Goal: Task Accomplishment & Management: Manage account settings

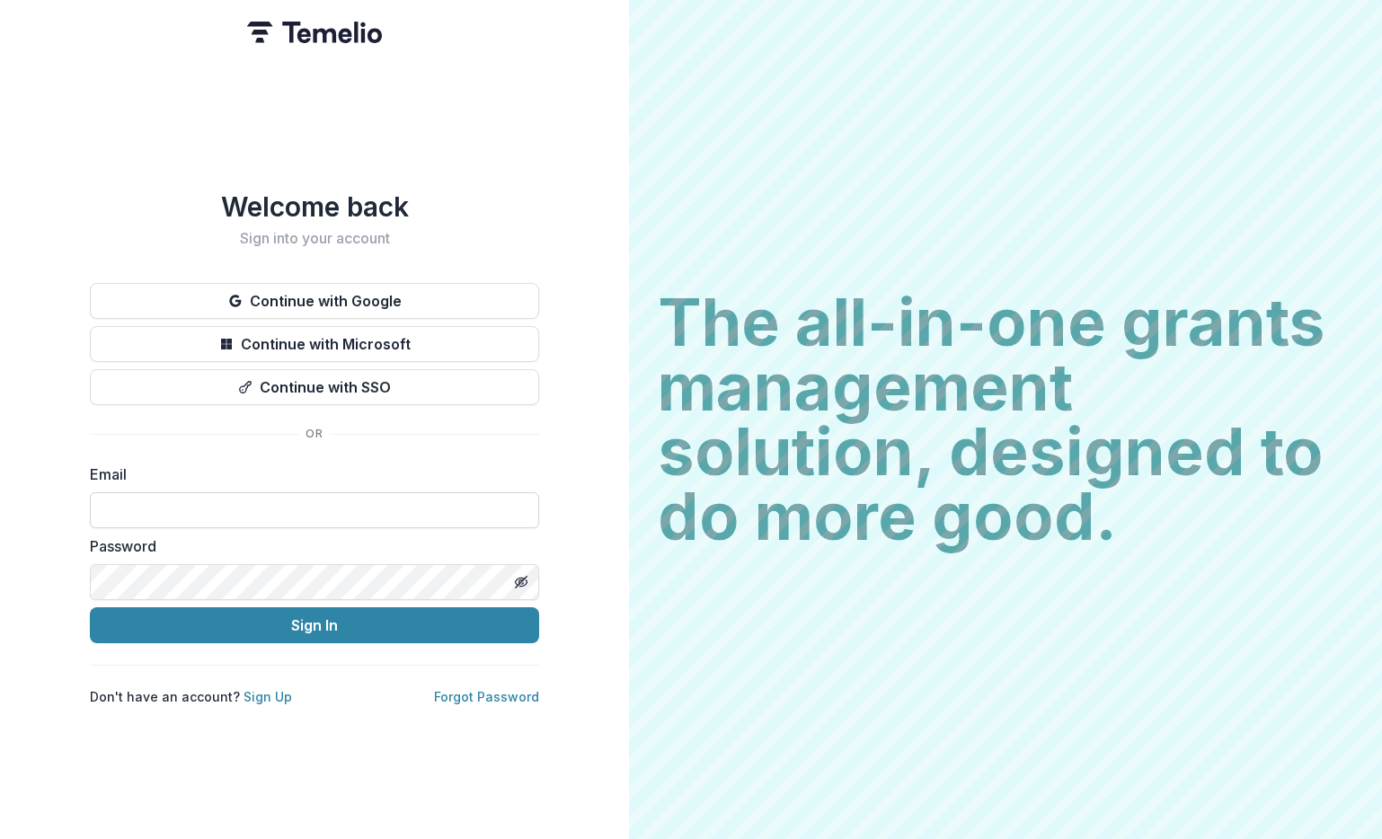
click at [232, 500] on input at bounding box center [314, 510] width 449 height 36
type input "**********"
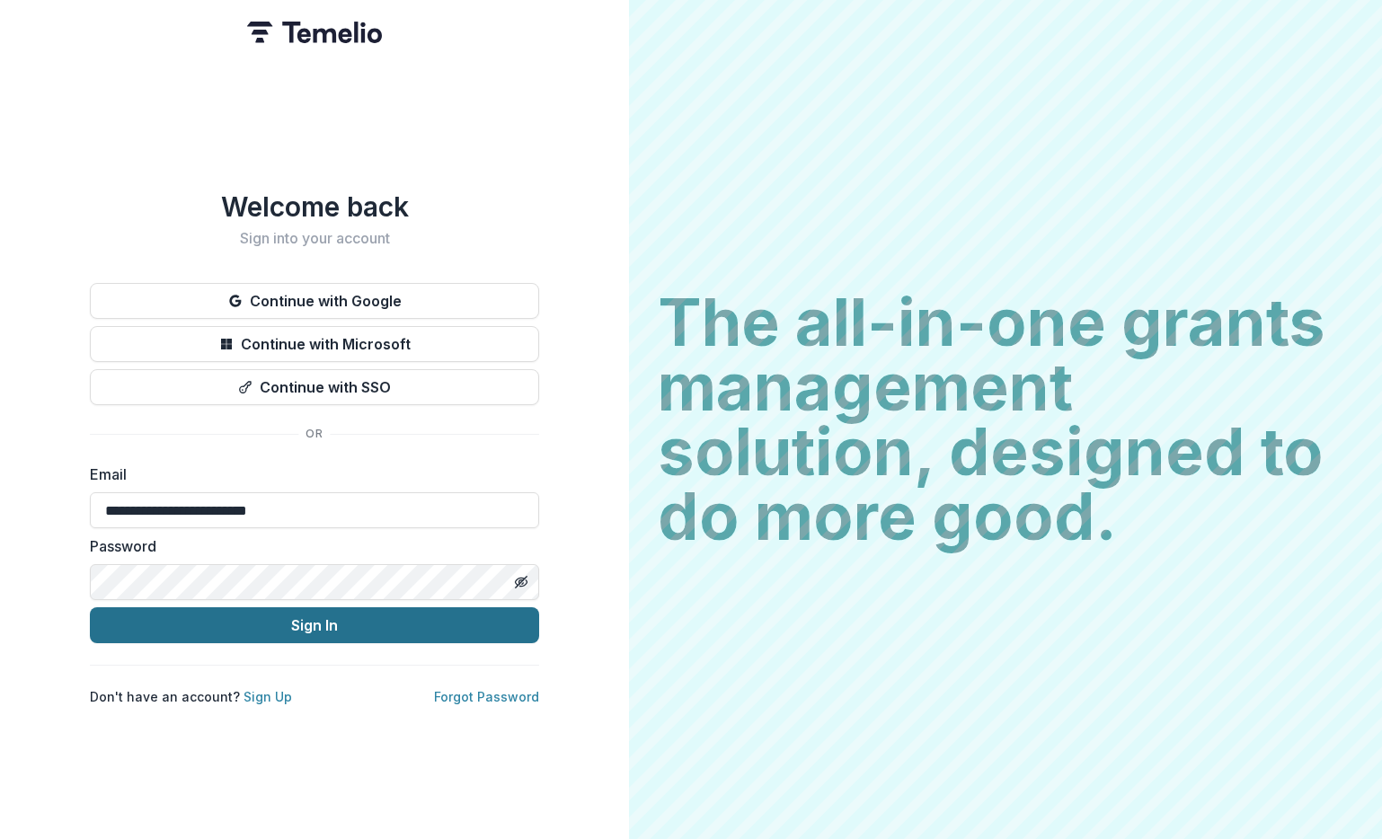
click at [248, 617] on button "Sign In" at bounding box center [314, 625] width 449 height 36
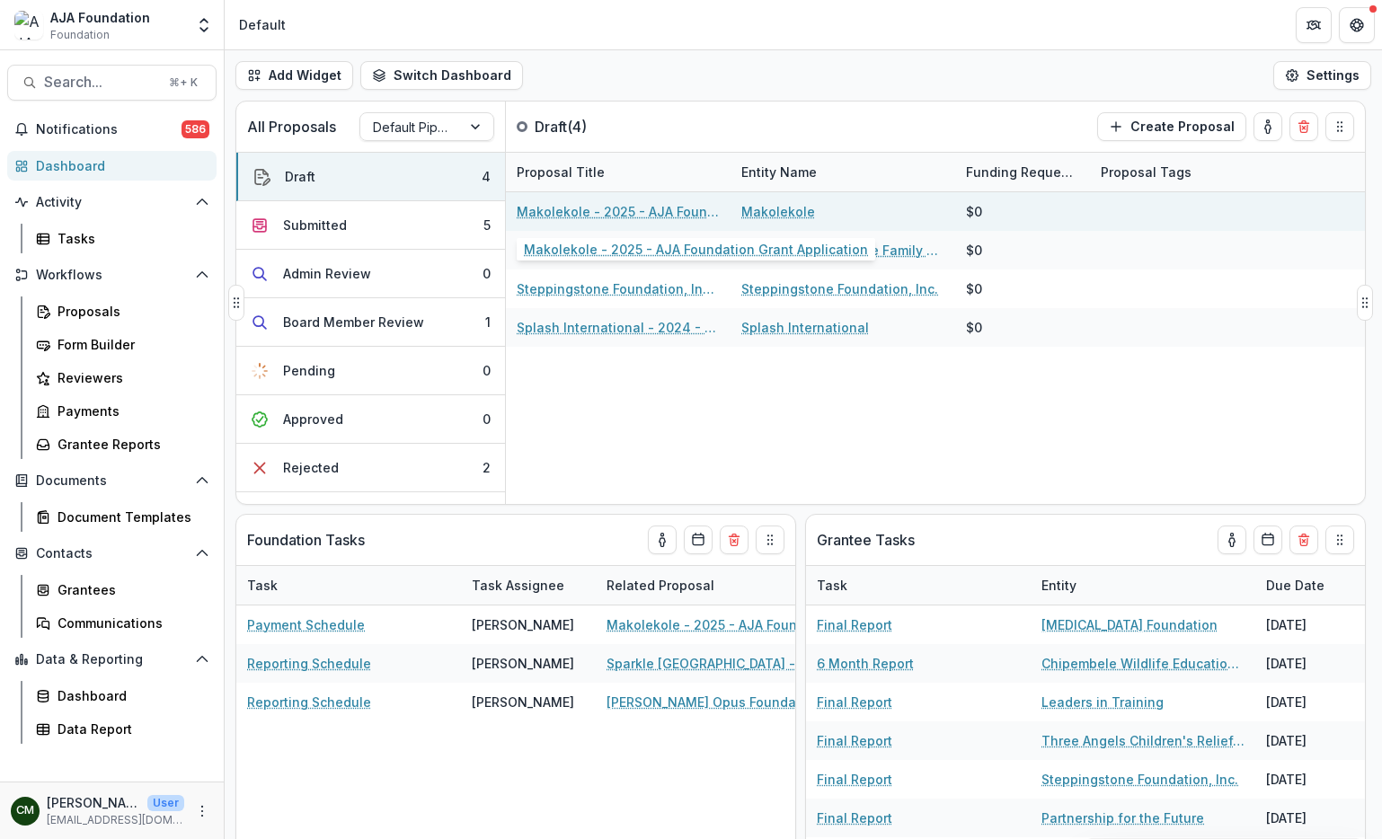
click at [617, 207] on link "Makolekole - 2025 - AJA Foundation Grant Application" at bounding box center [618, 211] width 203 height 19
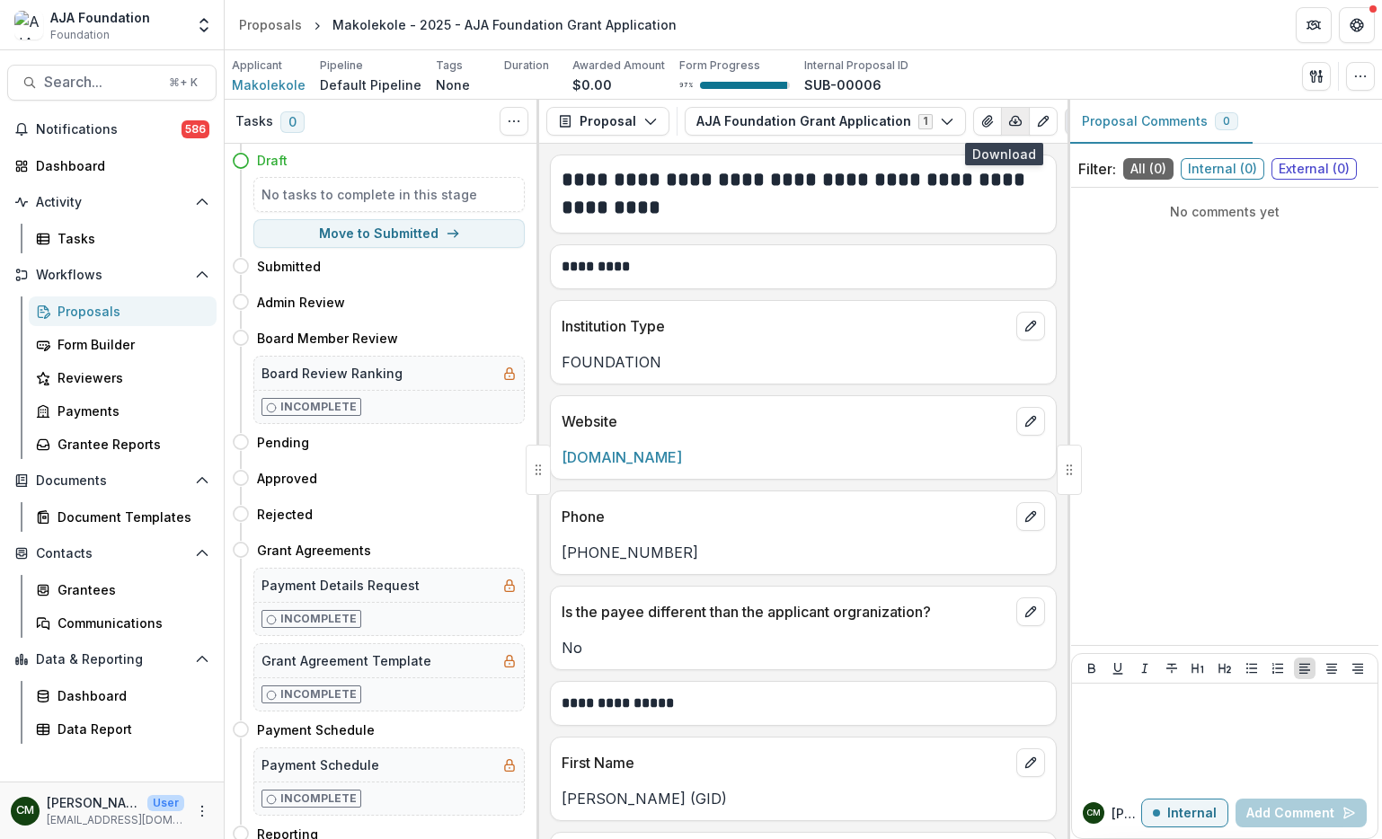
click at [1015, 123] on line "button" at bounding box center [1015, 122] width 0 height 4
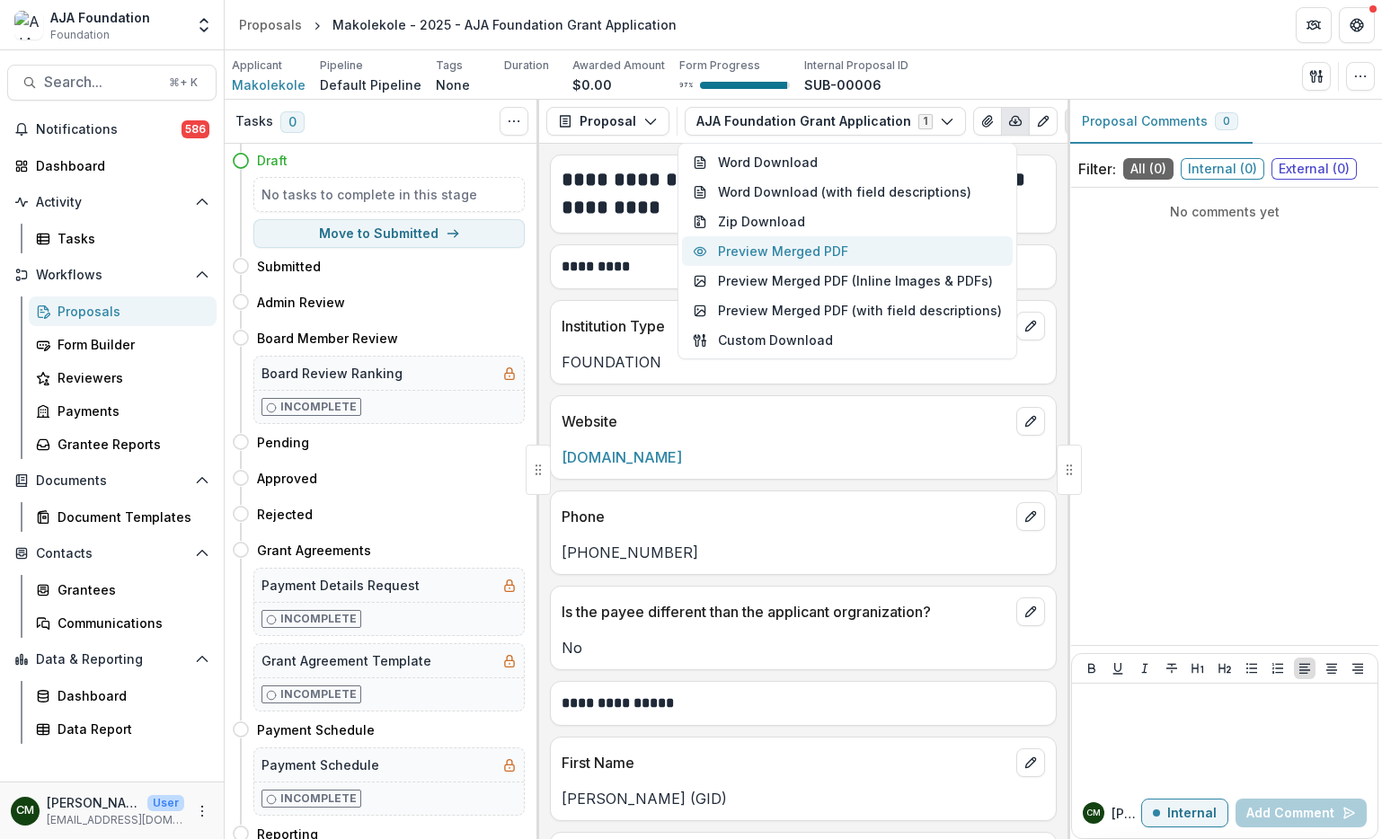
click at [825, 246] on button "Preview Merged PDF" at bounding box center [847, 251] width 331 height 30
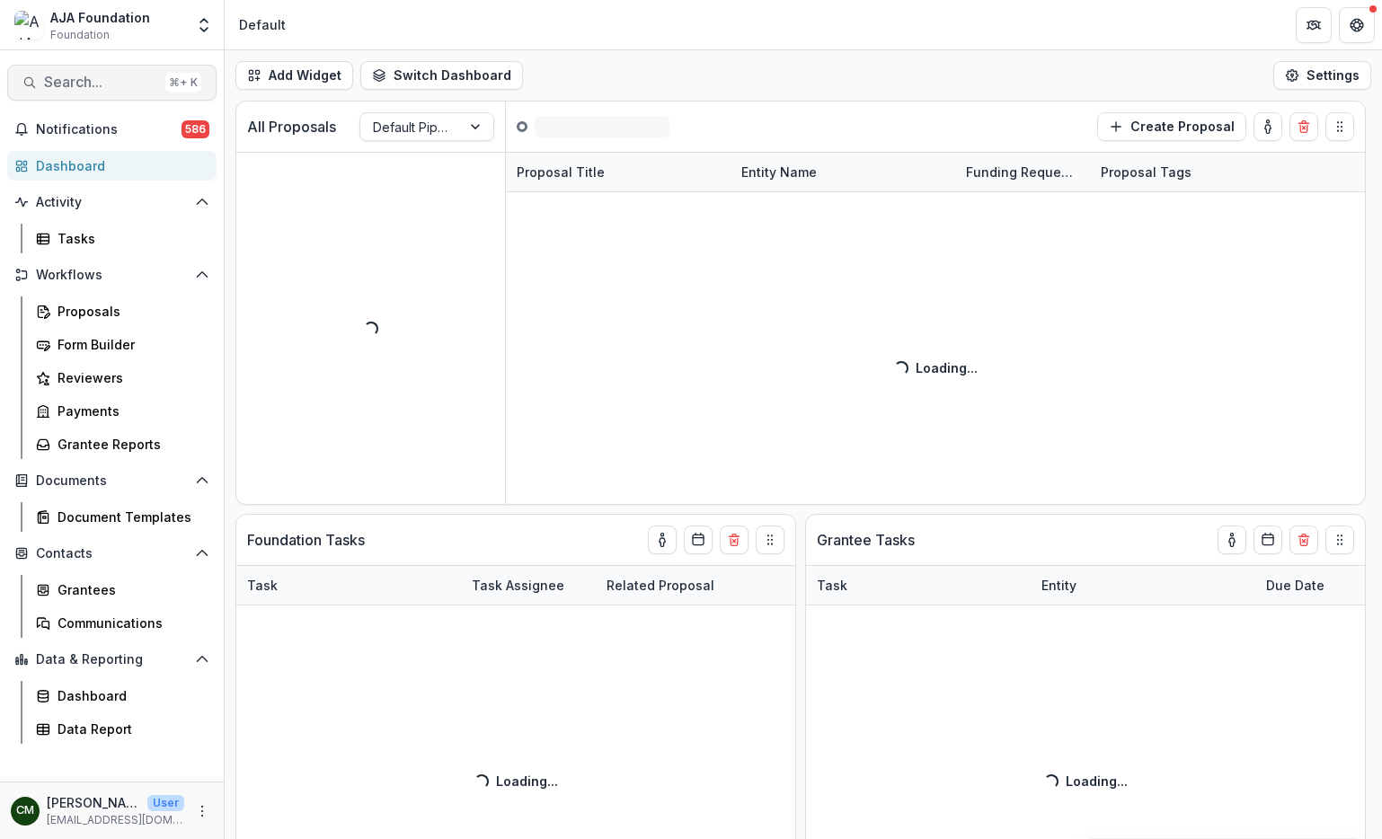
click at [92, 75] on span "Search..." at bounding box center [101, 82] width 114 height 17
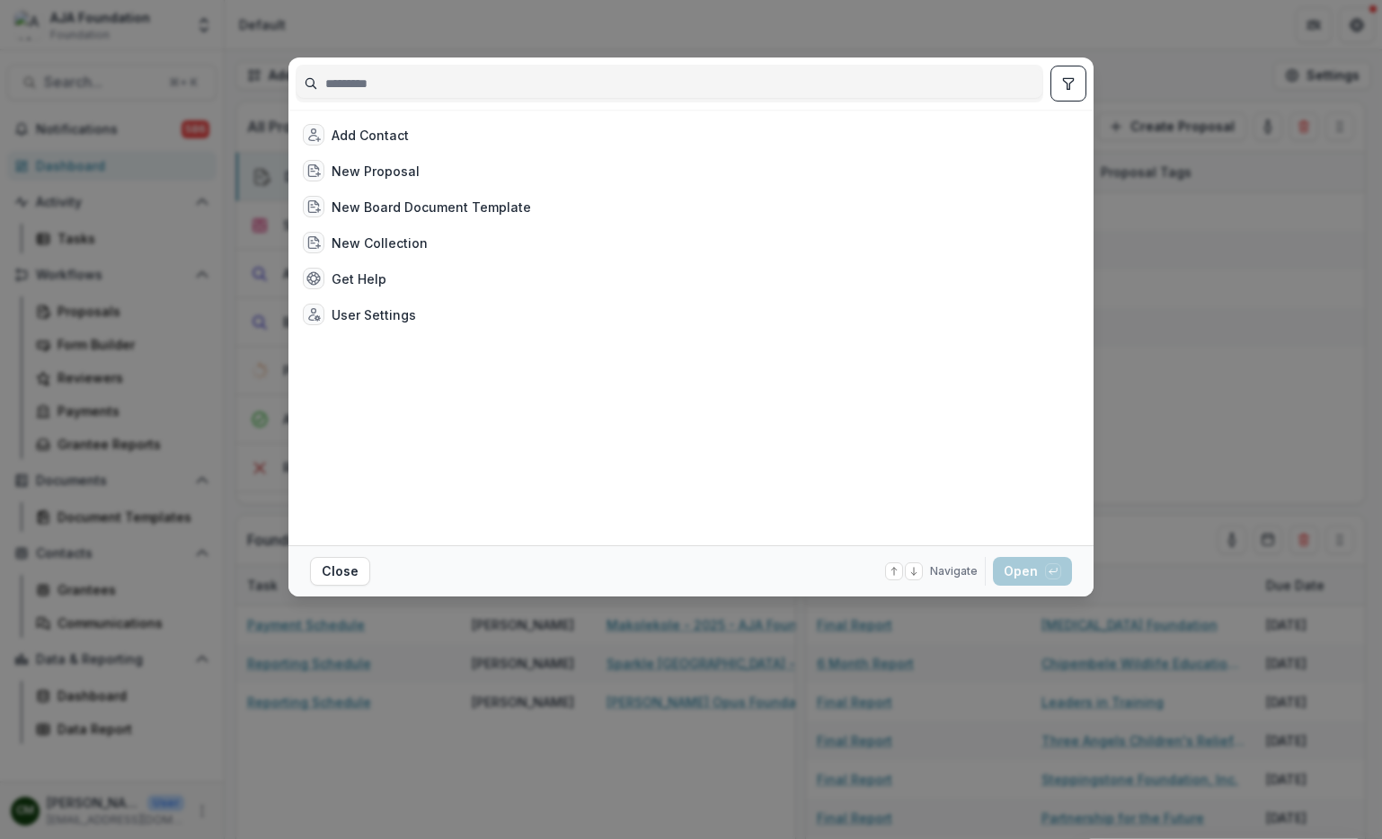
click at [968, 633] on div "Add Contact New Proposal New Board Document Template New Collection Get Help Us…" at bounding box center [691, 419] width 1382 height 839
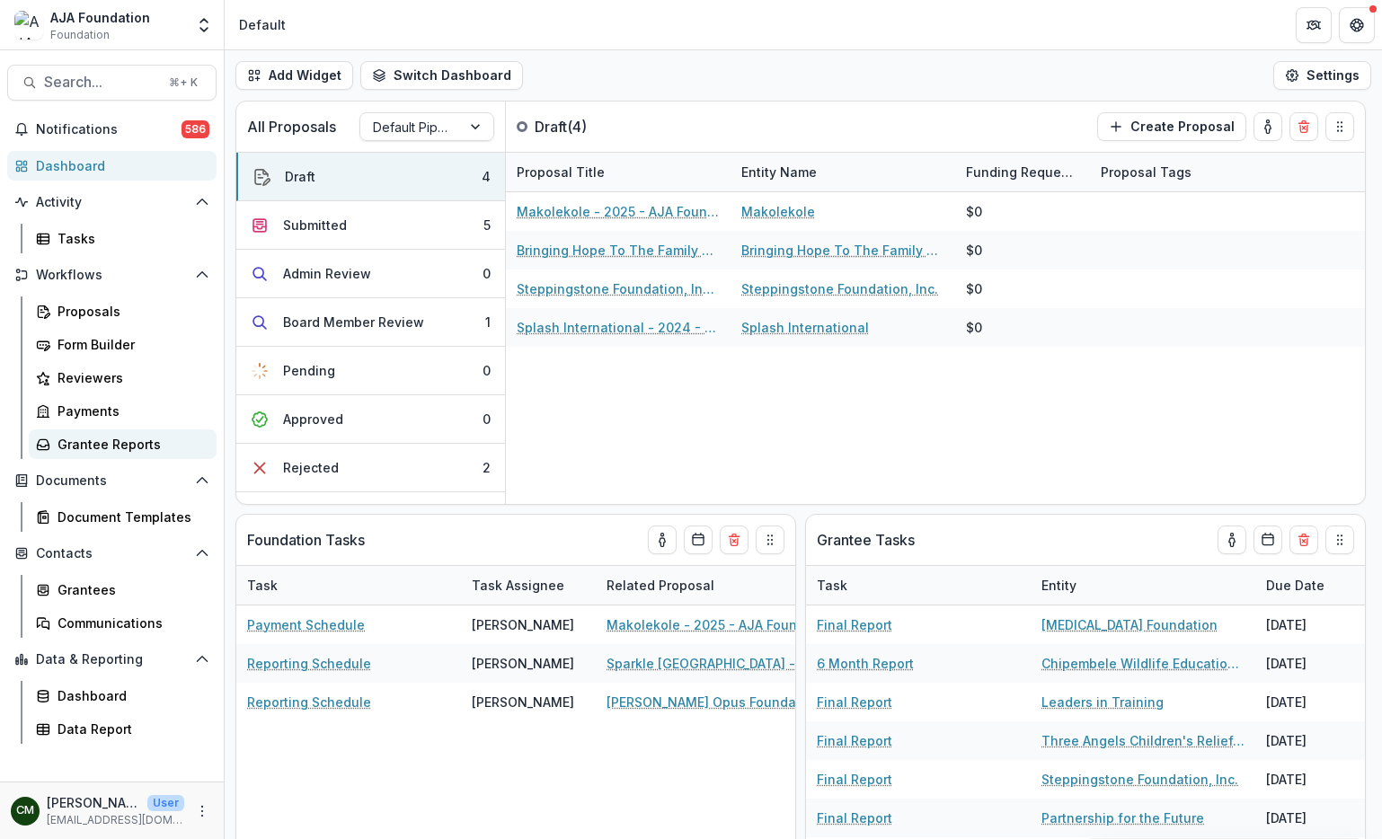
click at [88, 451] on div "Grantee Reports" at bounding box center [130, 444] width 145 height 19
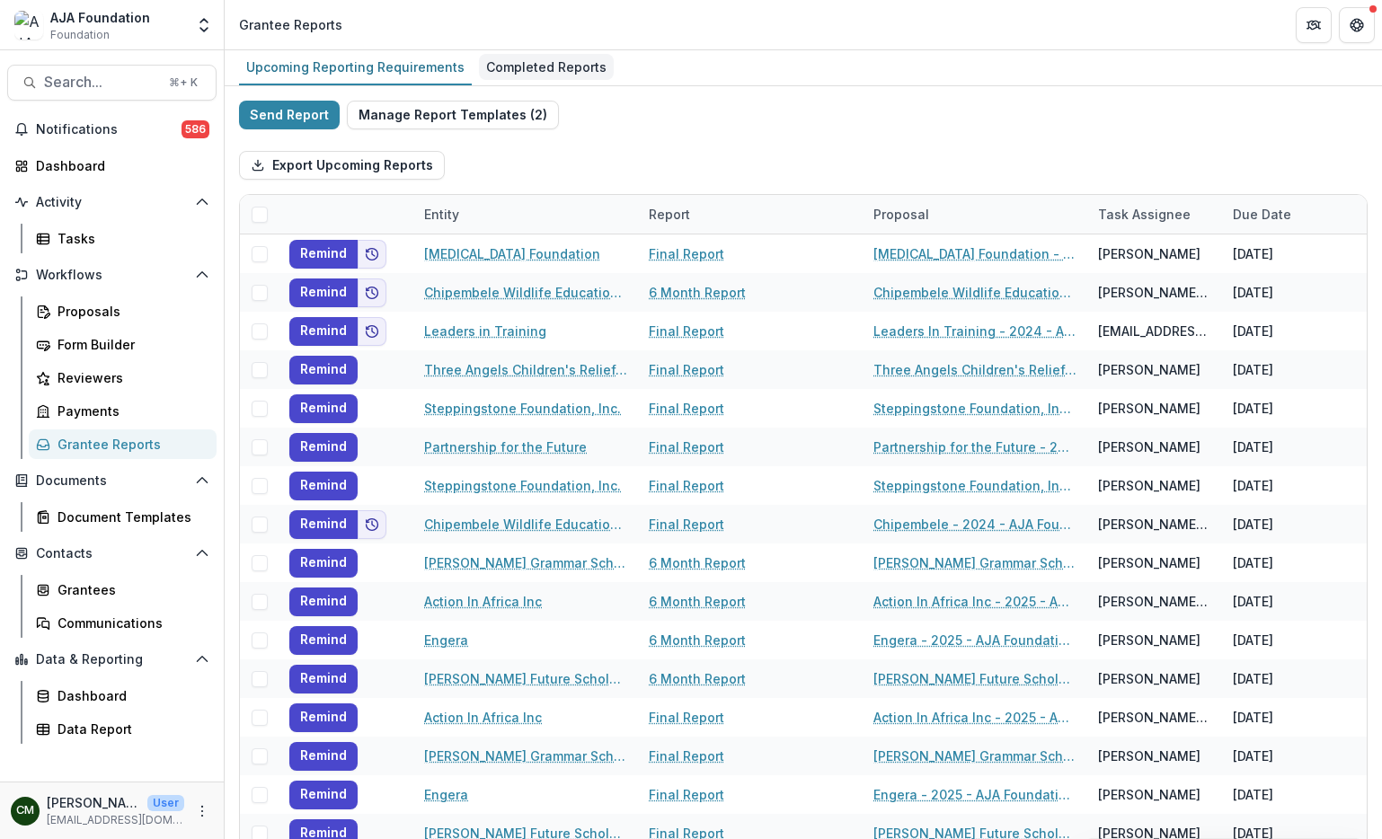
click at [553, 67] on div "Completed Reports" at bounding box center [546, 67] width 135 height 26
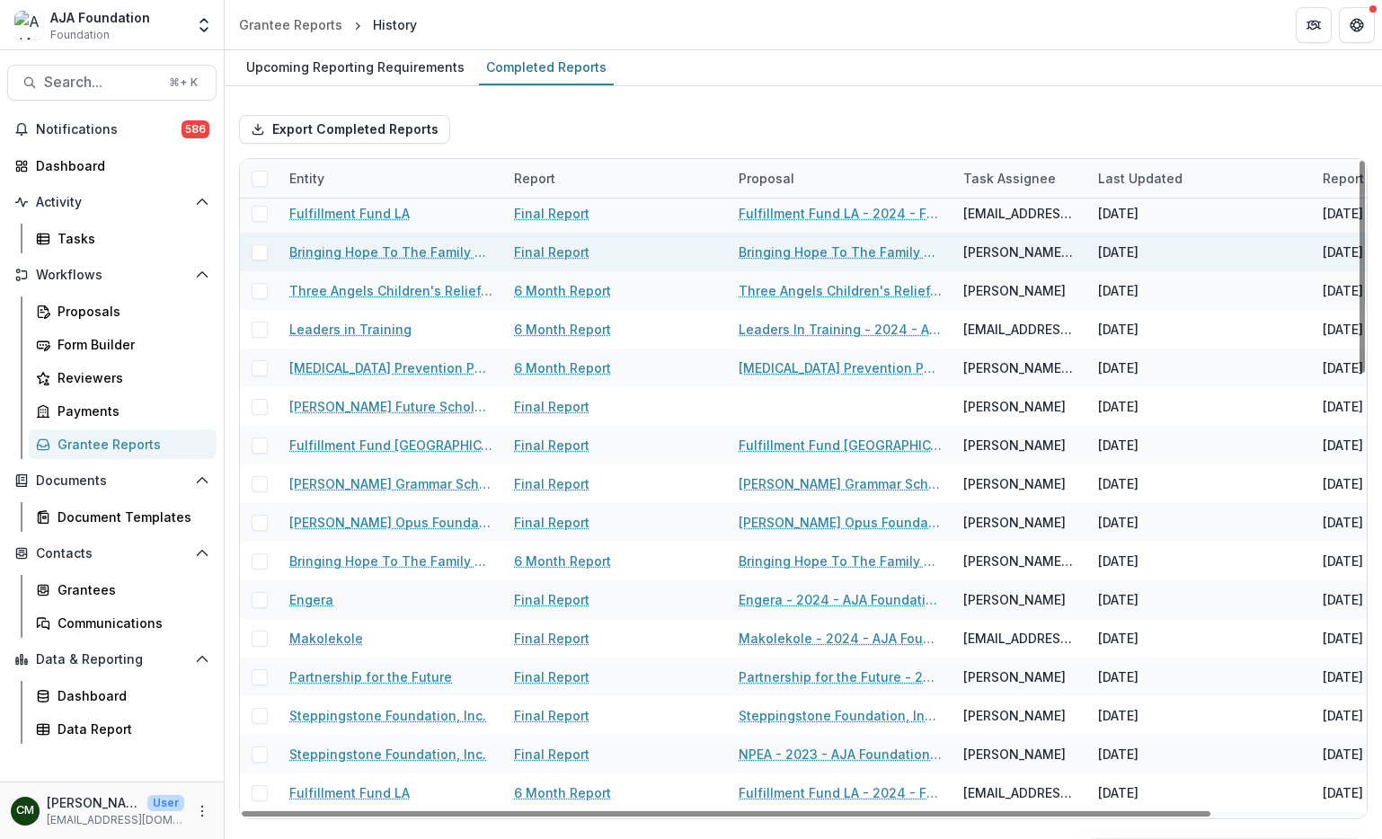
scroll to position [230, 0]
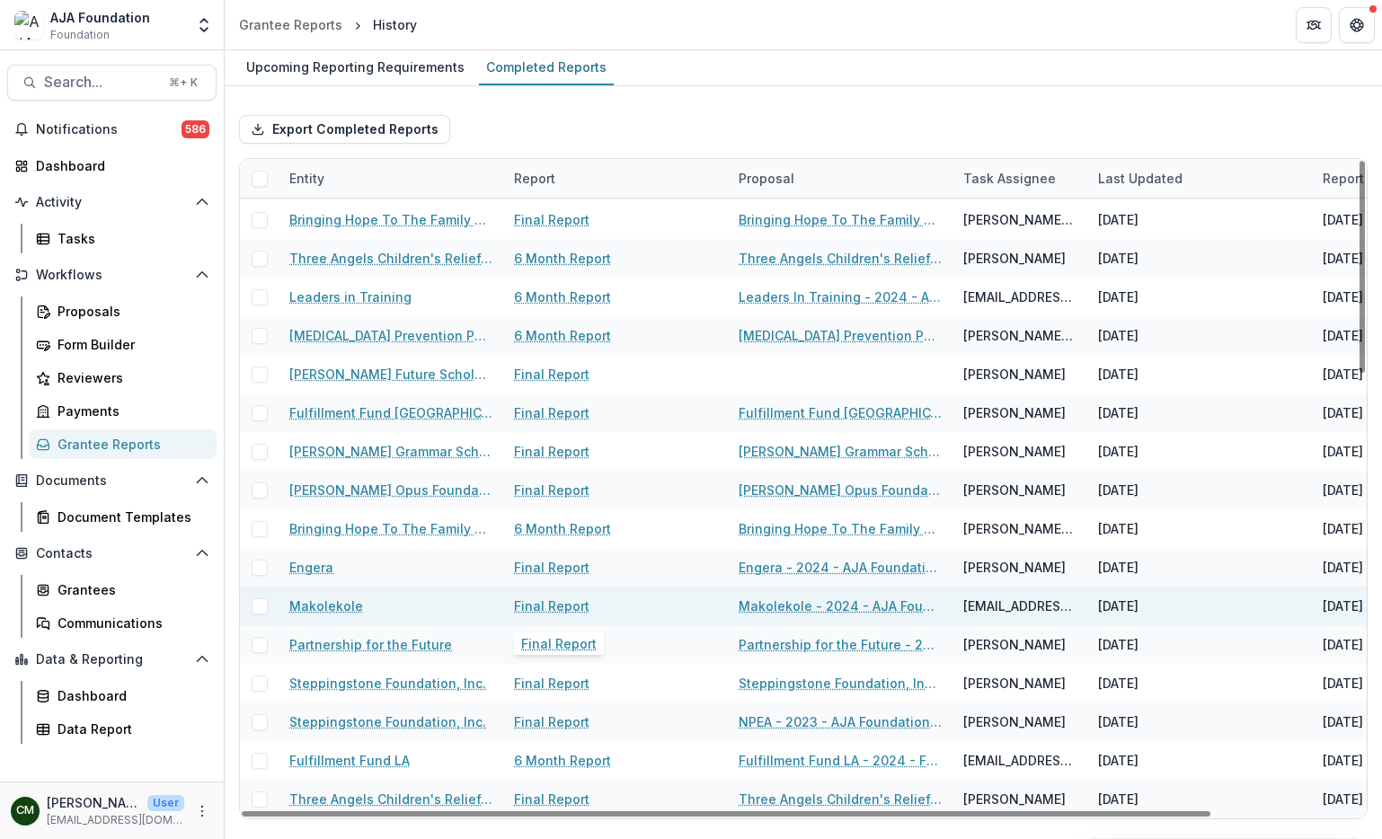
click at [578, 607] on link "Final Report" at bounding box center [551, 606] width 75 height 19
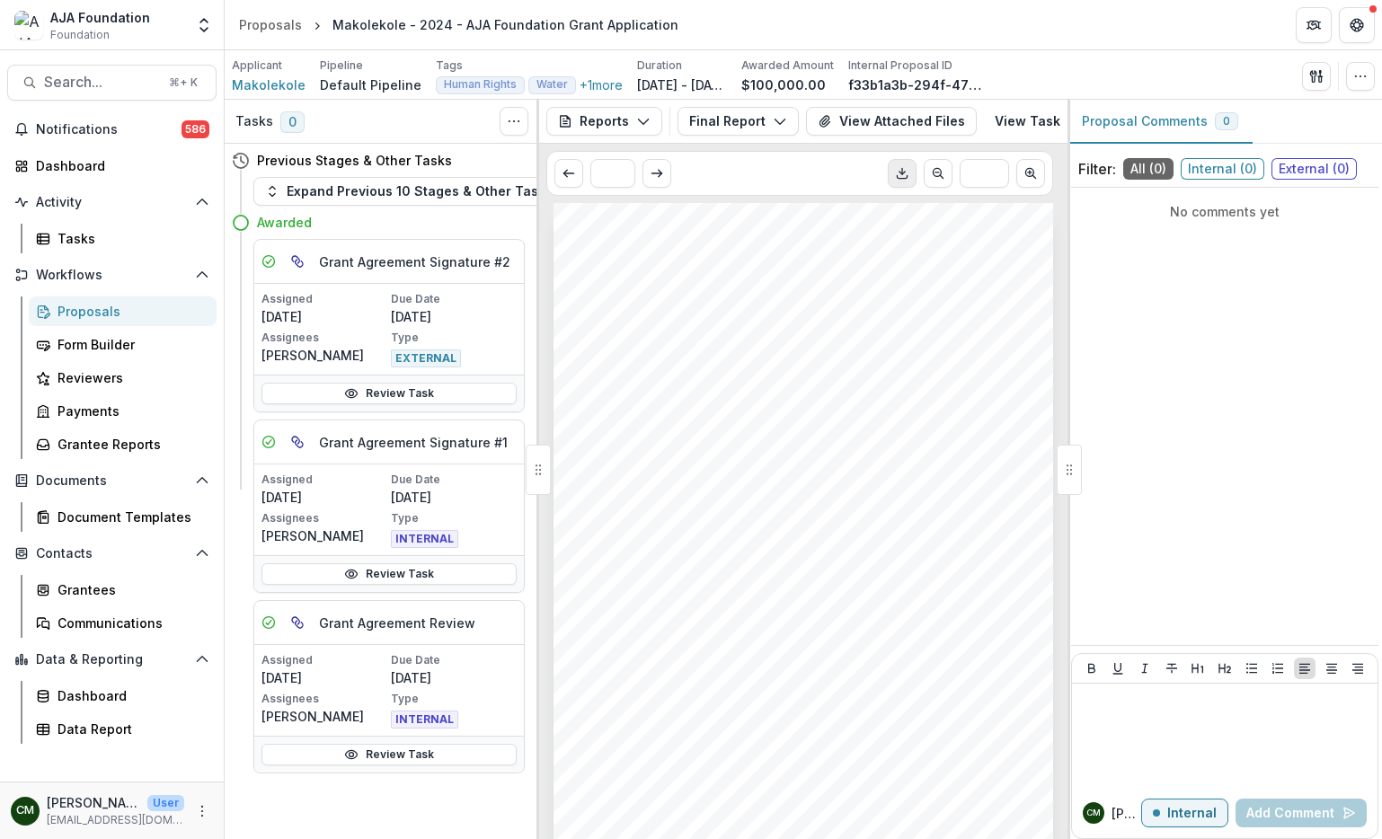
click at [907, 181] on icon "Download PDF" at bounding box center [902, 173] width 14 height 14
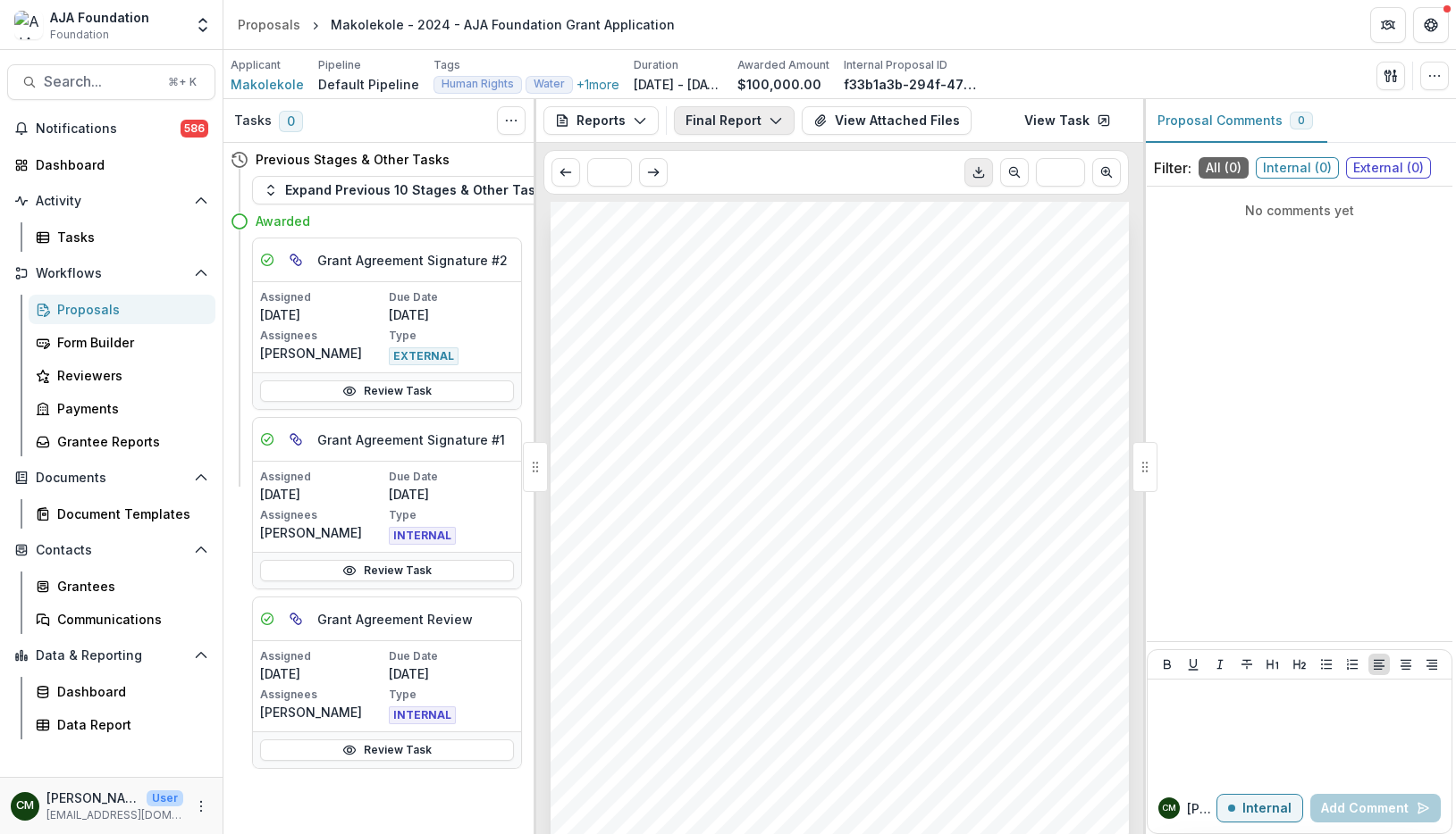
click at [752, 118] on button "Final Report" at bounding box center [734, 120] width 120 height 29
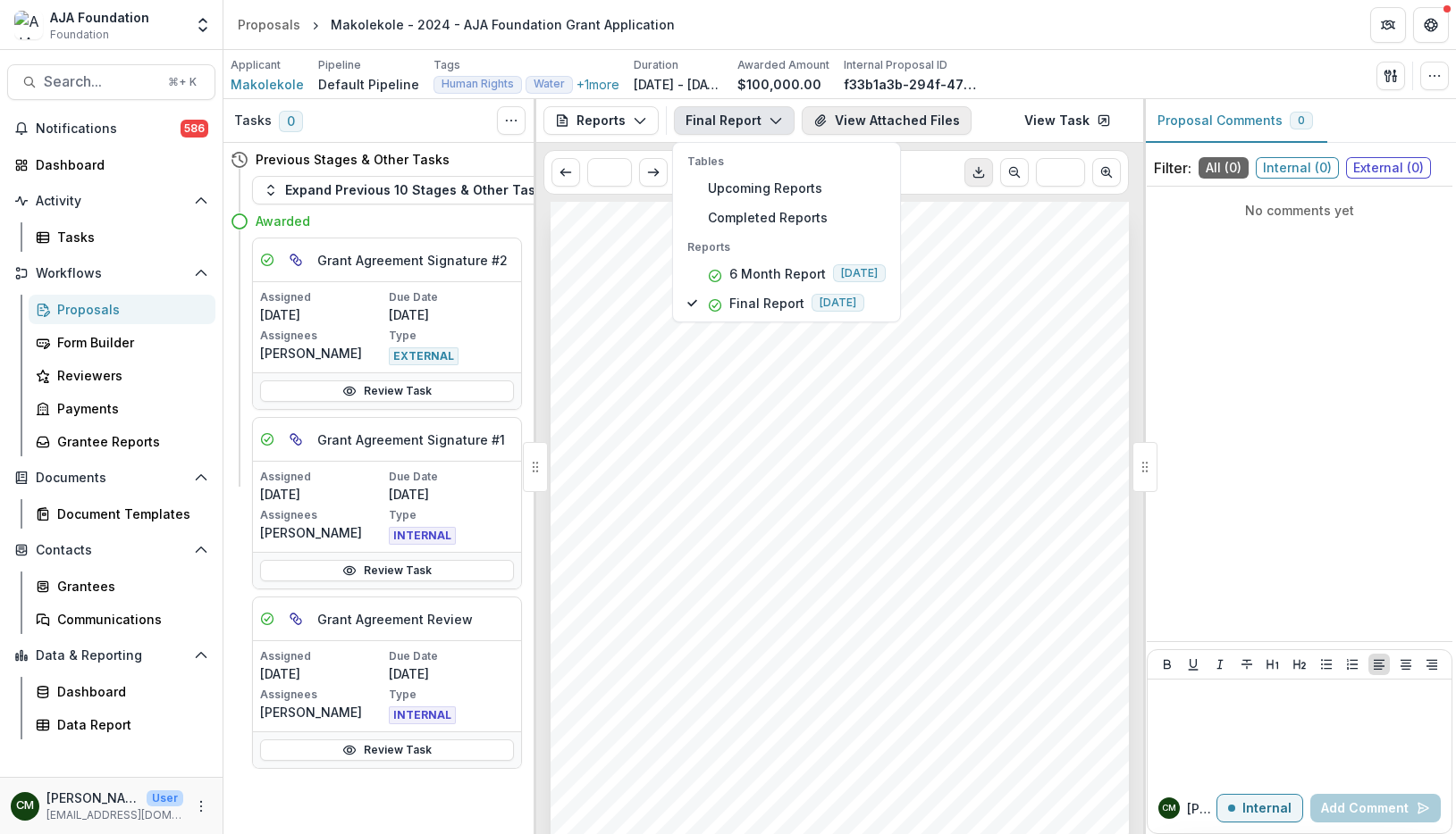
click at [865, 118] on button "View Attached Files" at bounding box center [886, 120] width 170 height 29
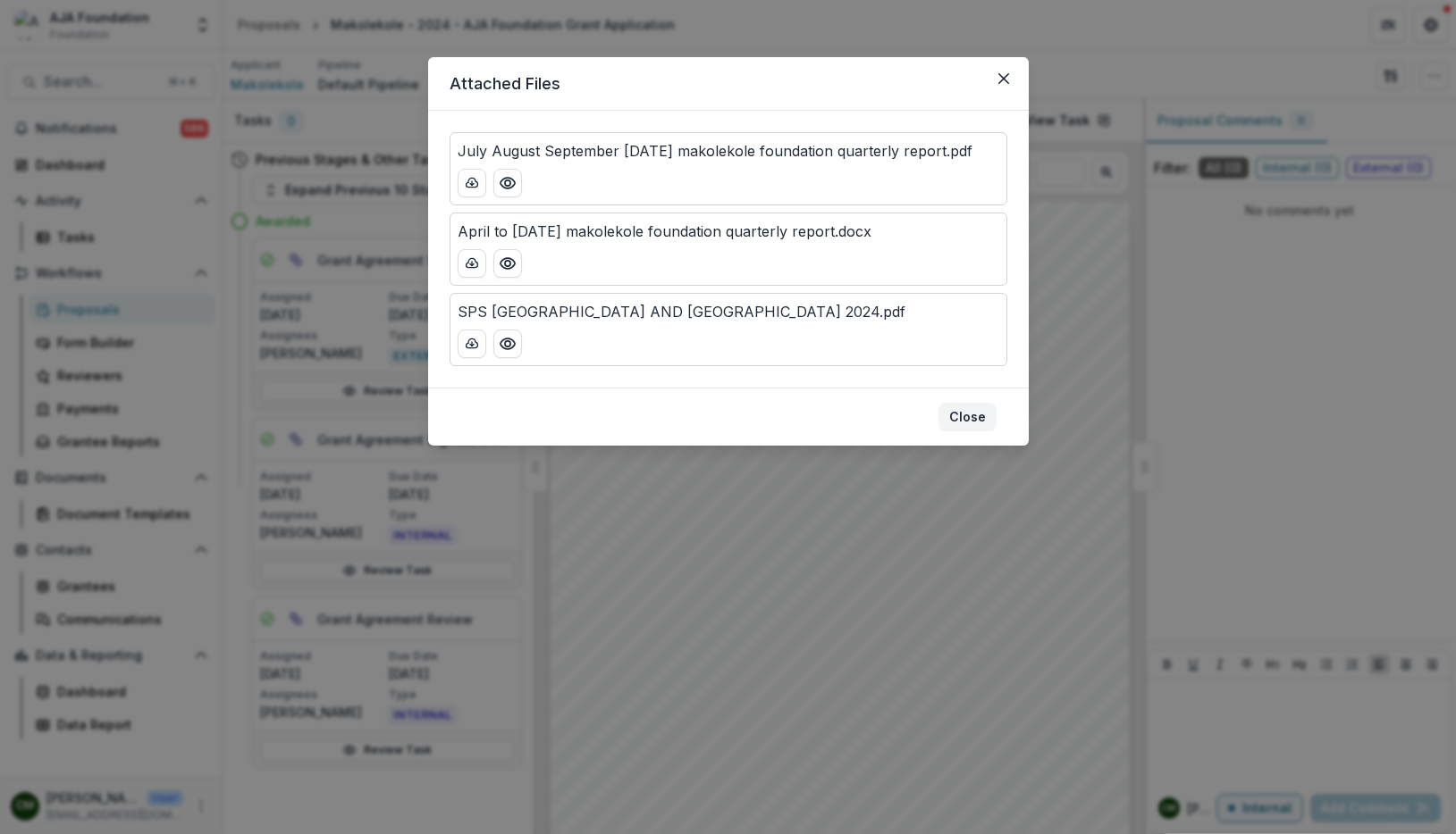
click at [968, 416] on button "Close" at bounding box center [967, 417] width 58 height 29
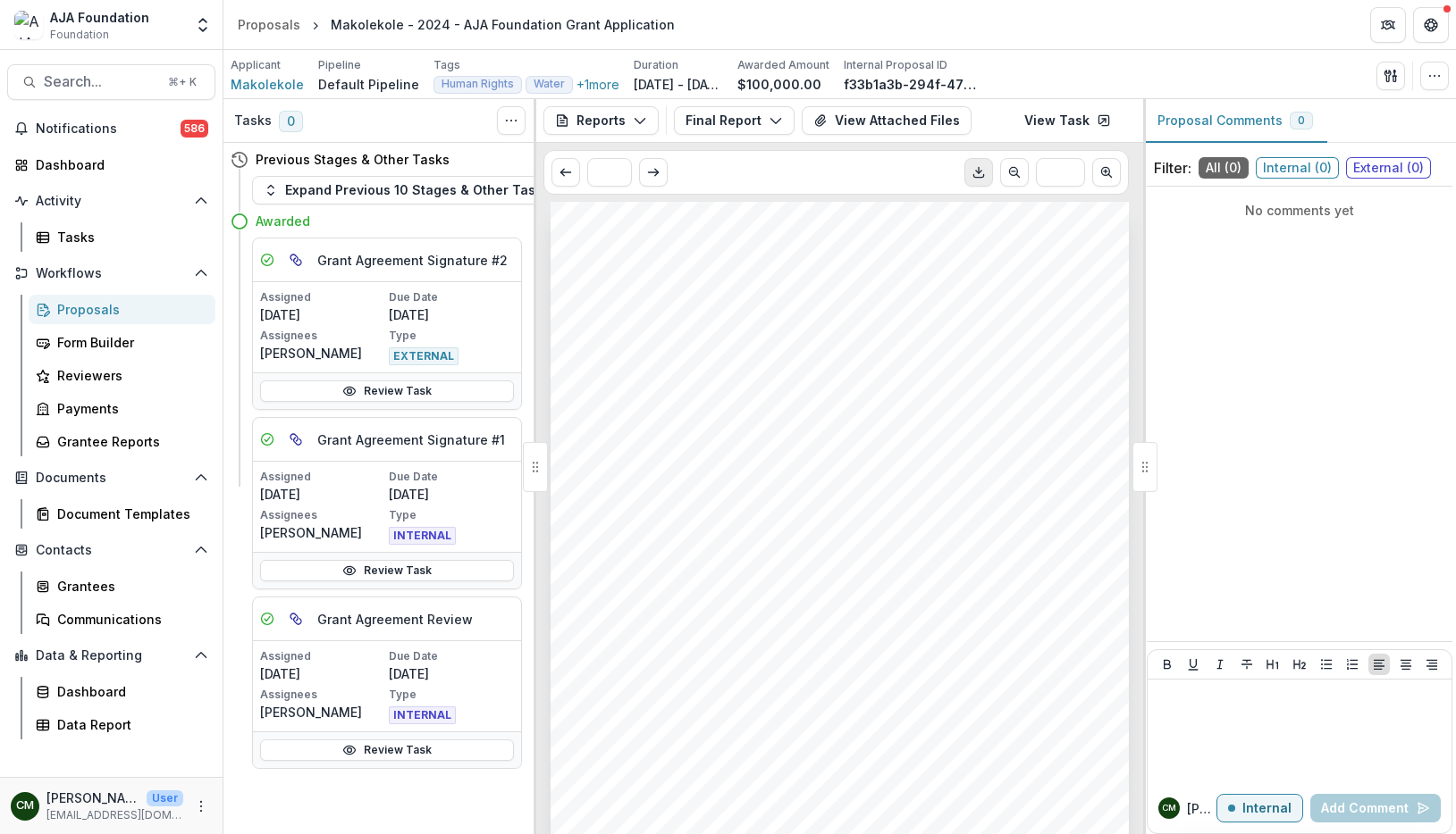
drag, startPoint x: 885, startPoint y: 243, endPoint x: 976, endPoint y: 187, distance: 106.9
click at [887, 242] on div "1. 2. 3. 4. 5. 6. 7. 8. 9. 10. 11. 12. 13. 14. 15. Submission Responses Please …" at bounding box center [839, 610] width 578 height 818
click at [975, 177] on icon "Download PDF" at bounding box center [979, 172] width 14 height 14
drag, startPoint x: 111, startPoint y: 303, endPoint x: 142, endPoint y: 301, distance: 31.1
click at [111, 303] on div "Proposals" at bounding box center [129, 309] width 144 height 19
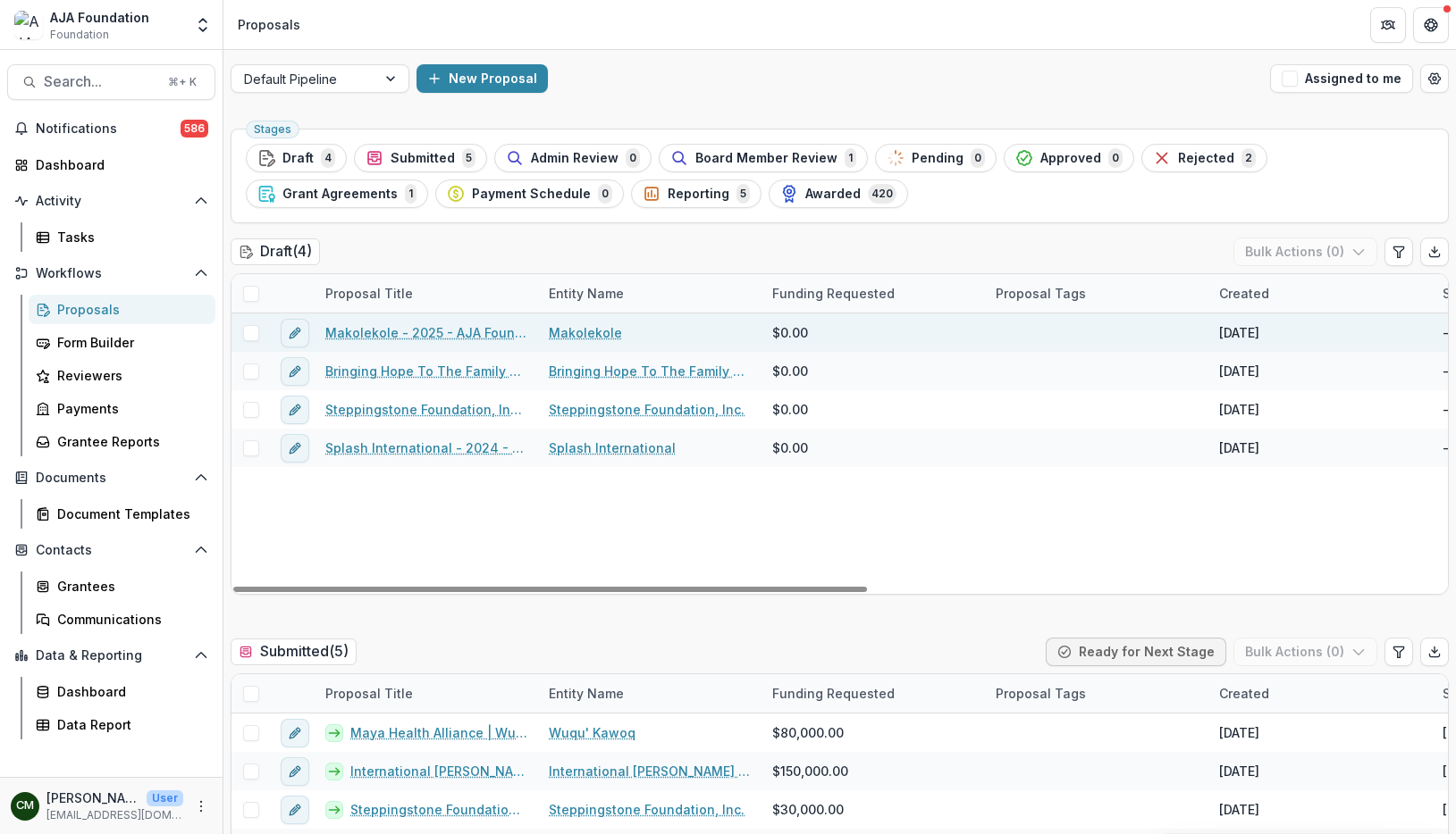
click at [570, 335] on link "Makolekole" at bounding box center [586, 332] width 74 height 19
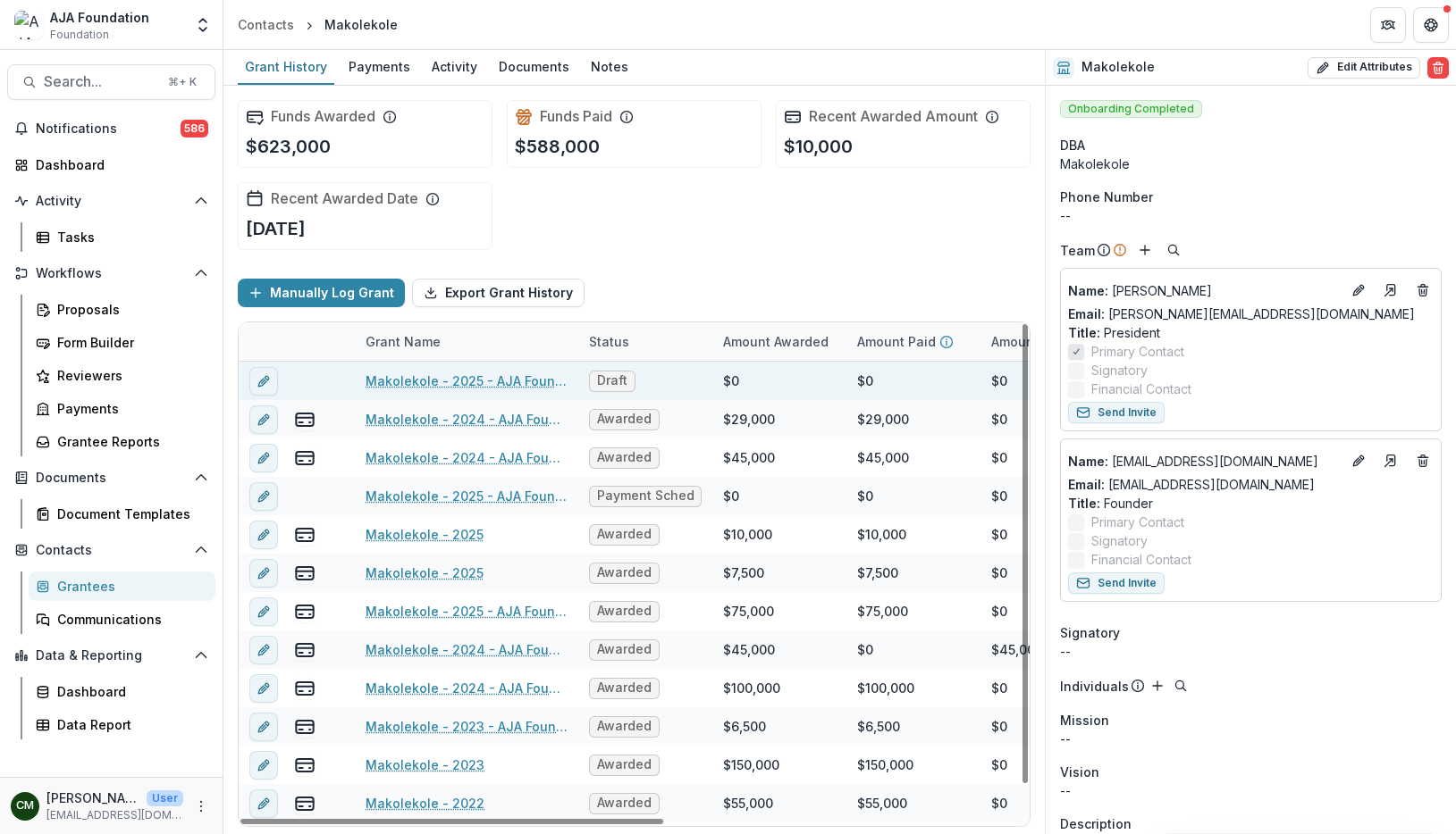
click at [482, 382] on link "Makolekole - 2025 - AJA Foundation Grant Application" at bounding box center [466, 381] width 202 height 19
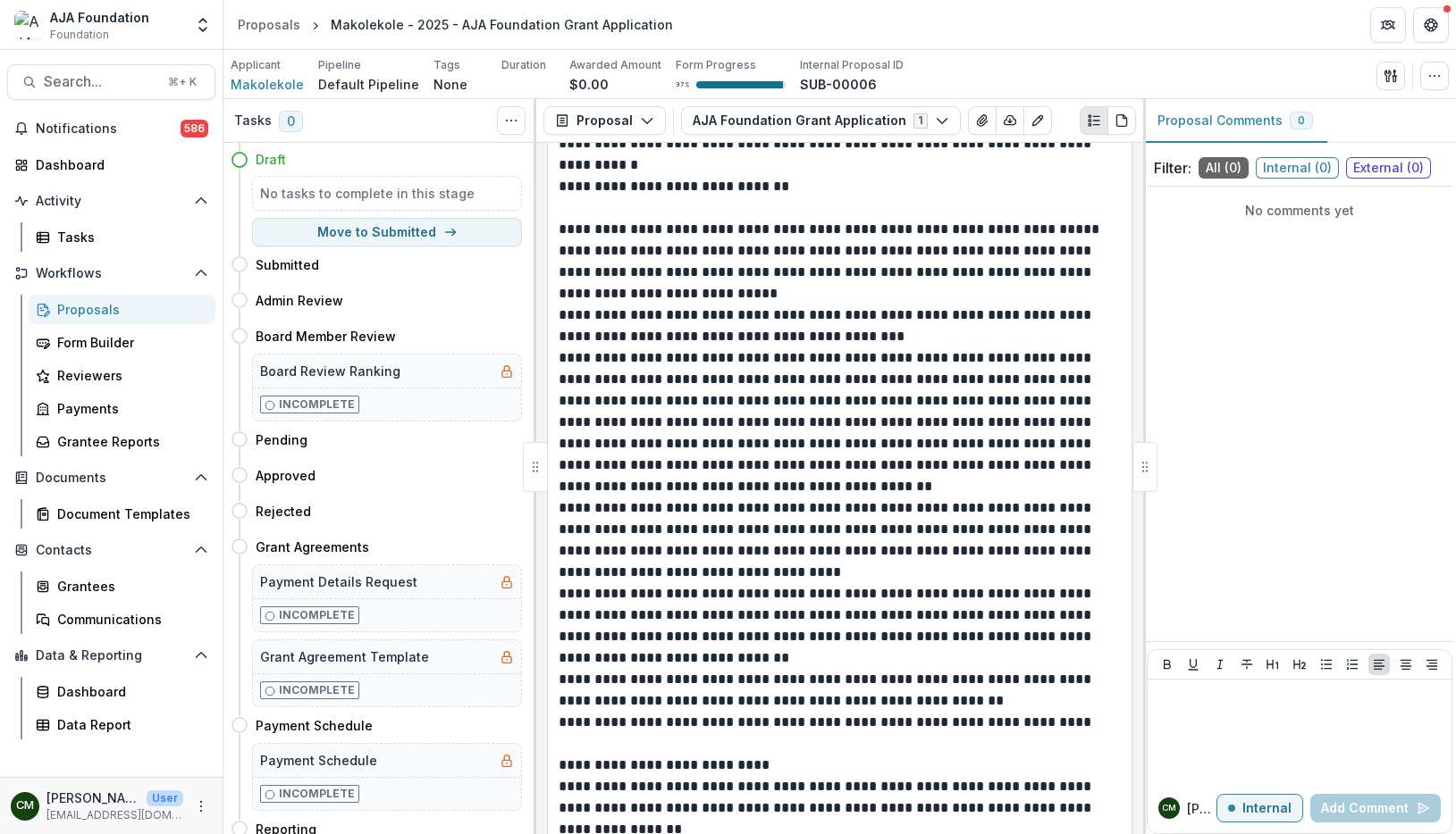
scroll to position [8876, 0]
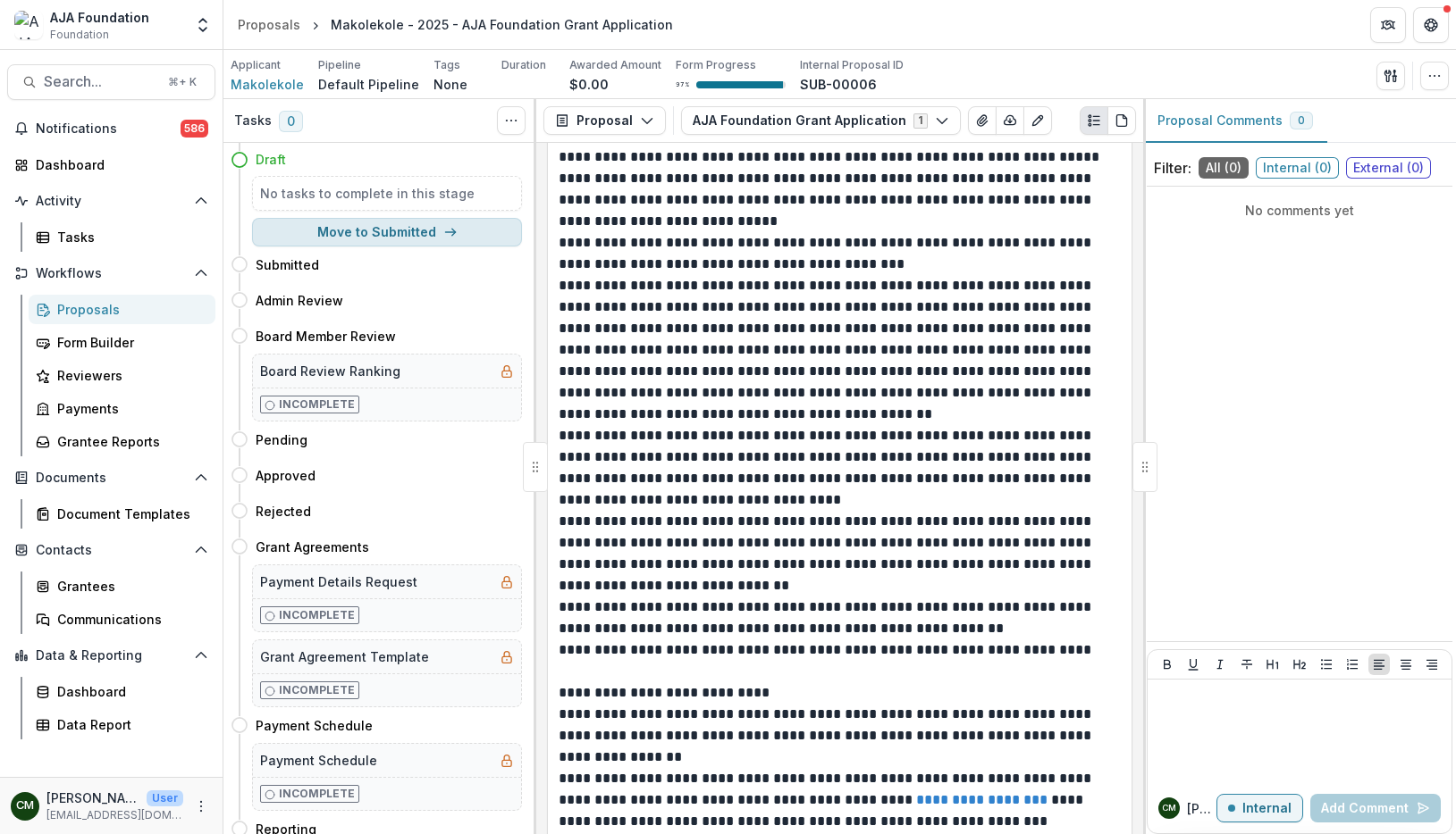
click at [383, 227] on button "Move to Submitted" at bounding box center [386, 232] width 270 height 29
select select "*********"
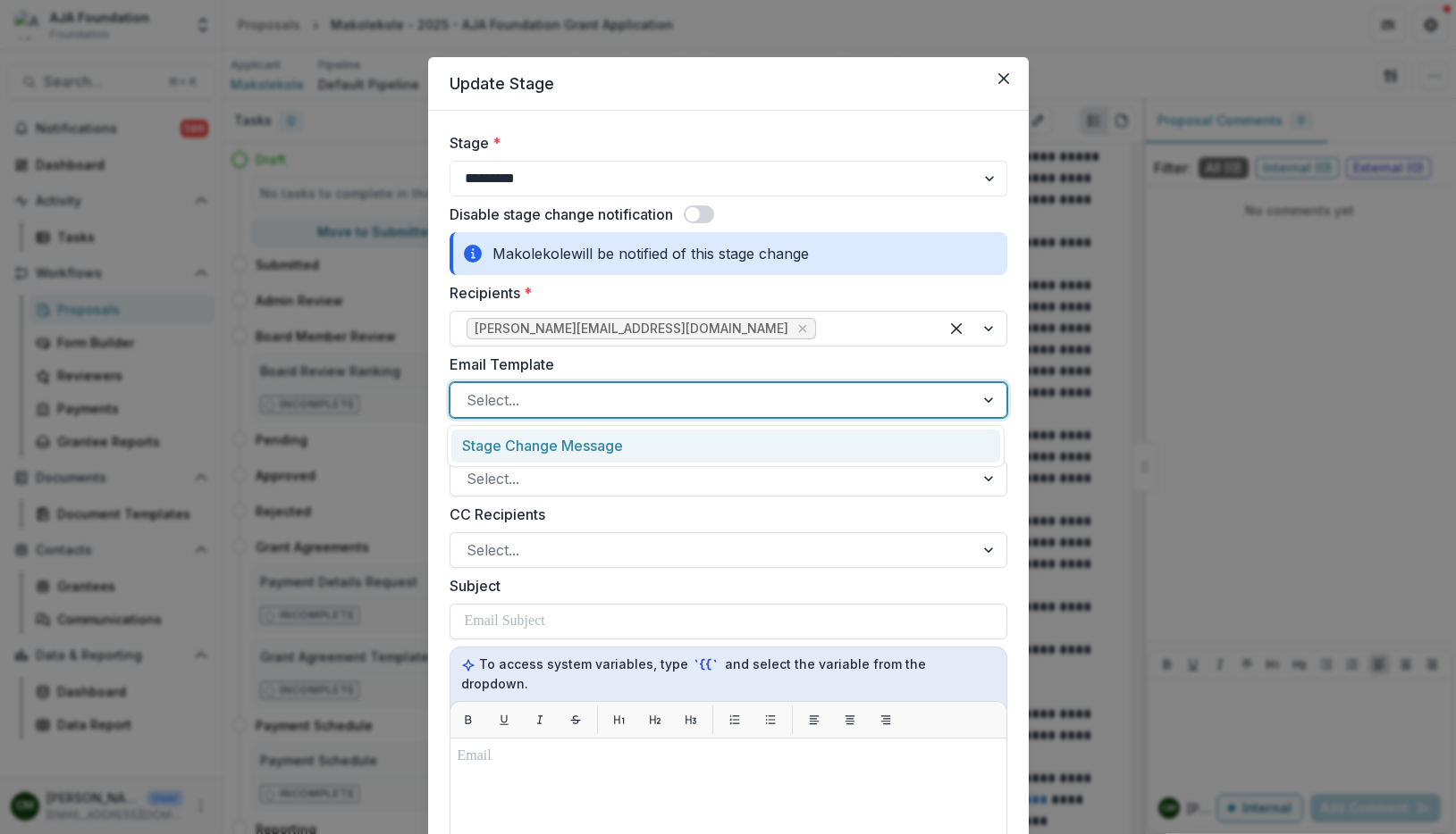
click at [968, 399] on div "Select..." at bounding box center [712, 400] width 524 height 29
click at [881, 450] on div "Stage Change Message" at bounding box center [726, 445] width 549 height 33
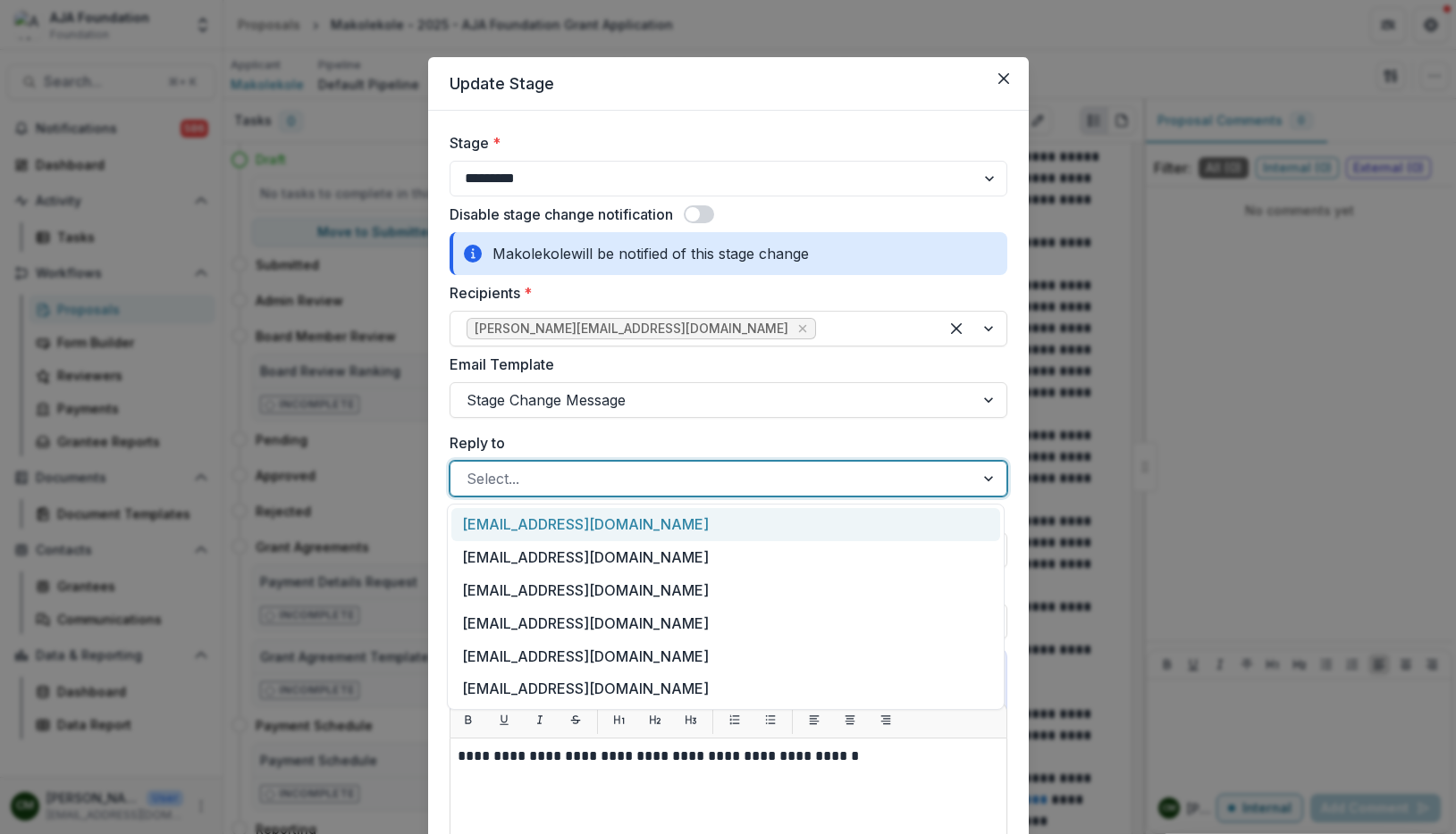
click at [949, 482] on div at bounding box center [712, 478] width 491 height 25
click at [795, 512] on div "[EMAIL_ADDRESS][DOMAIN_NAME]" at bounding box center [726, 524] width 549 height 33
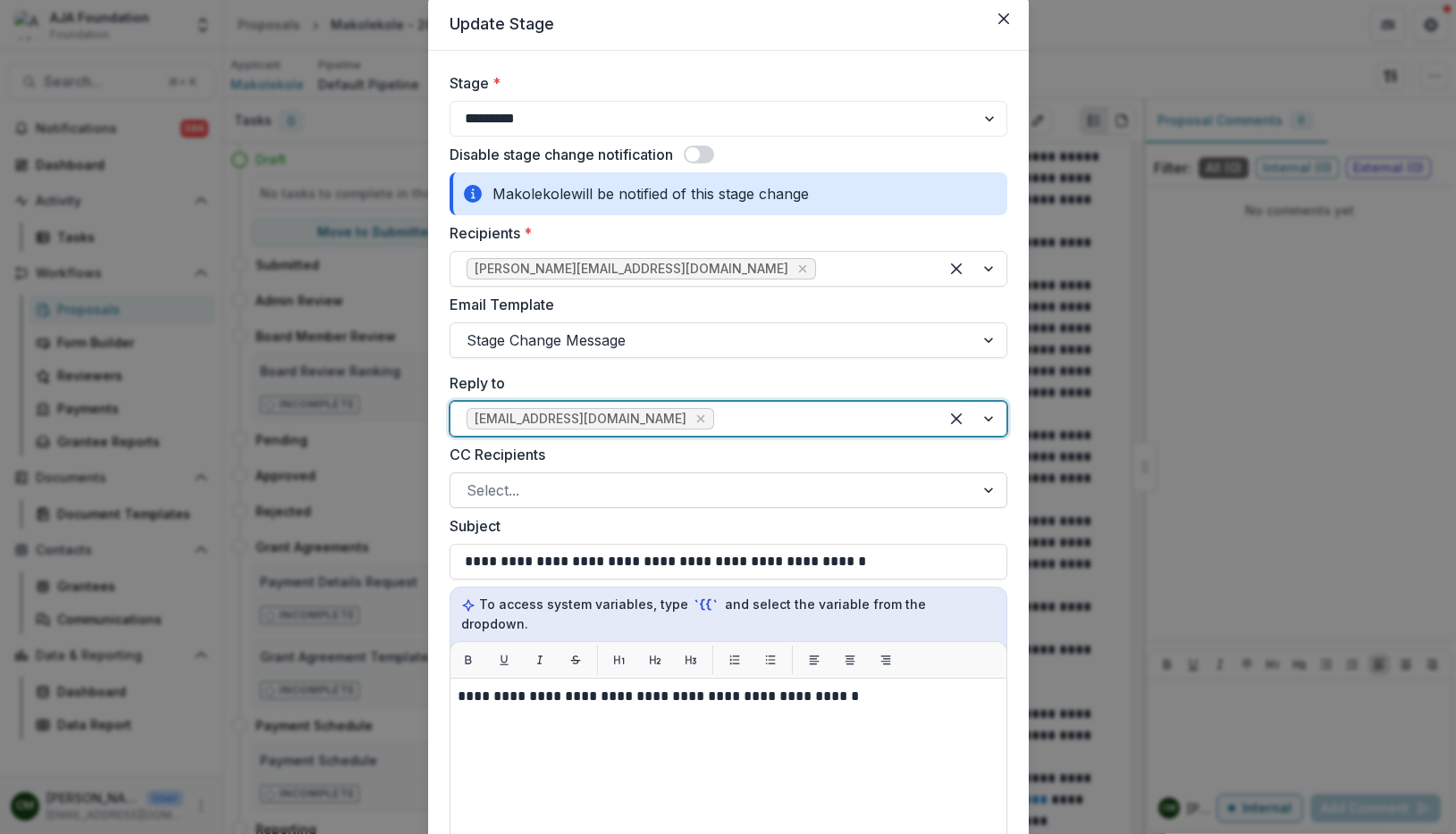
scroll to position [68, 0]
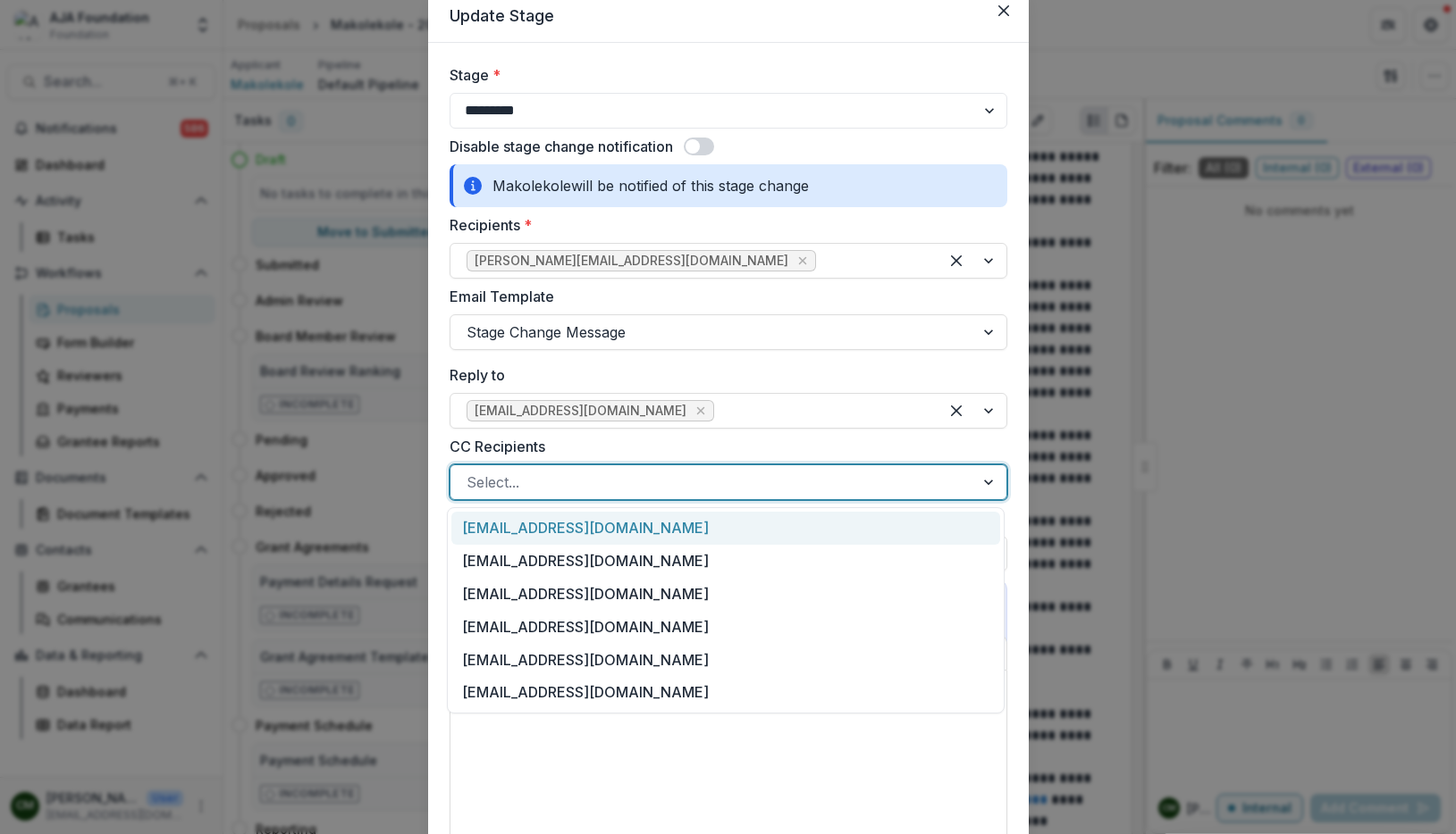
click at [919, 484] on div at bounding box center [712, 482] width 491 height 25
click at [862, 429] on div "**********" at bounding box center [728, 794] width 558 height 860
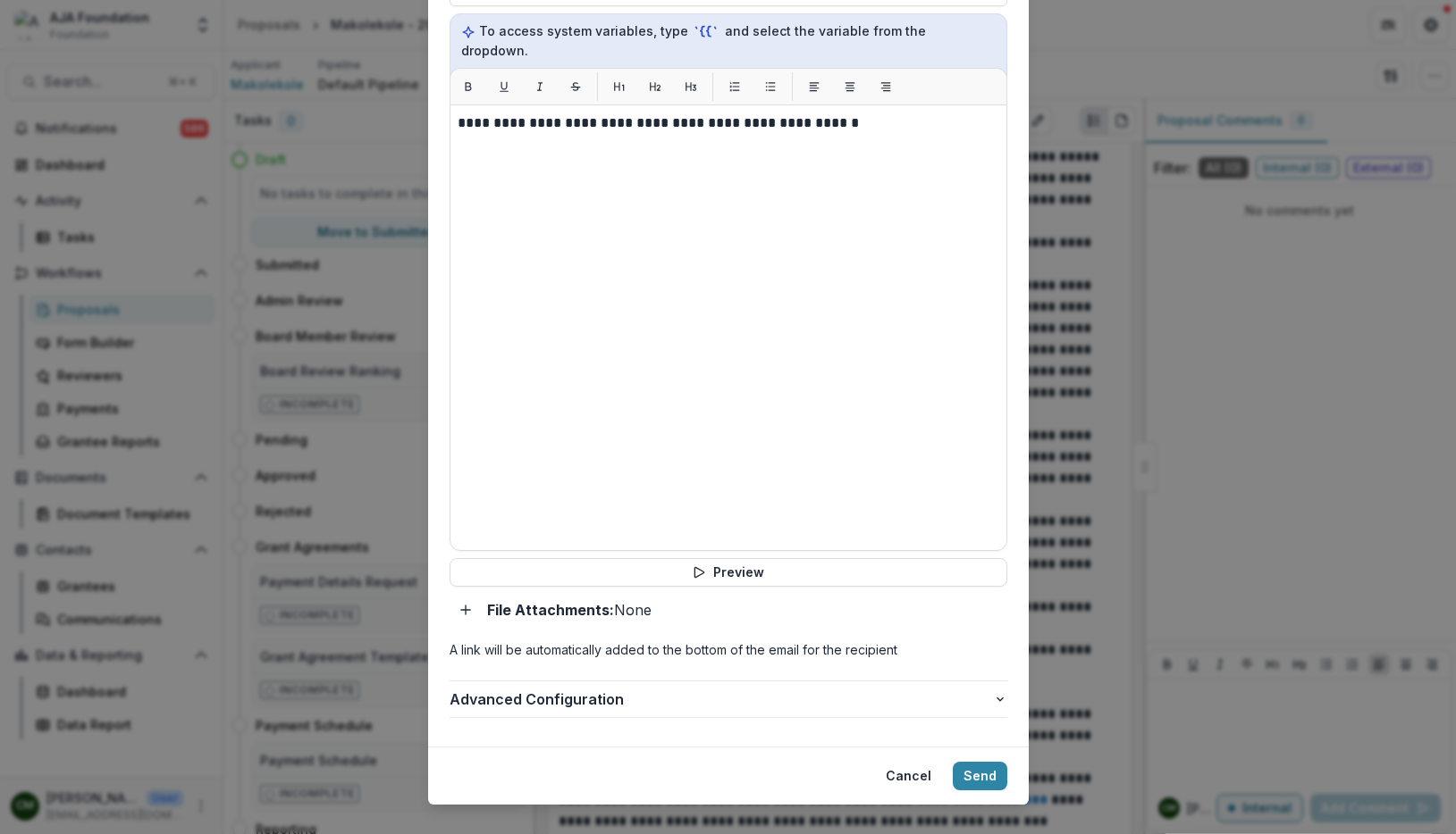
scroll to position [642, 0]
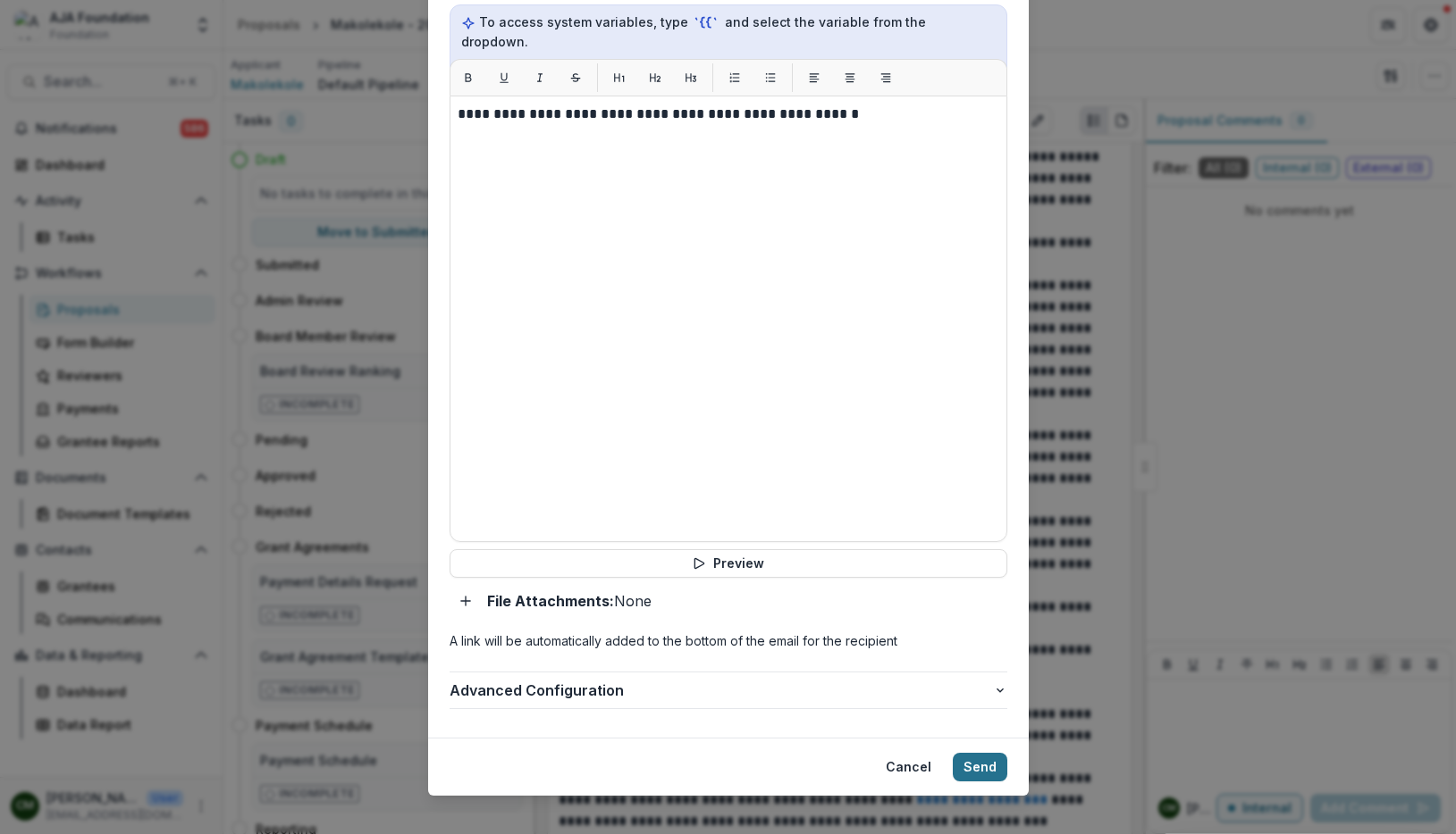
click at [968, 752] on button "Send" at bounding box center [980, 766] width 55 height 29
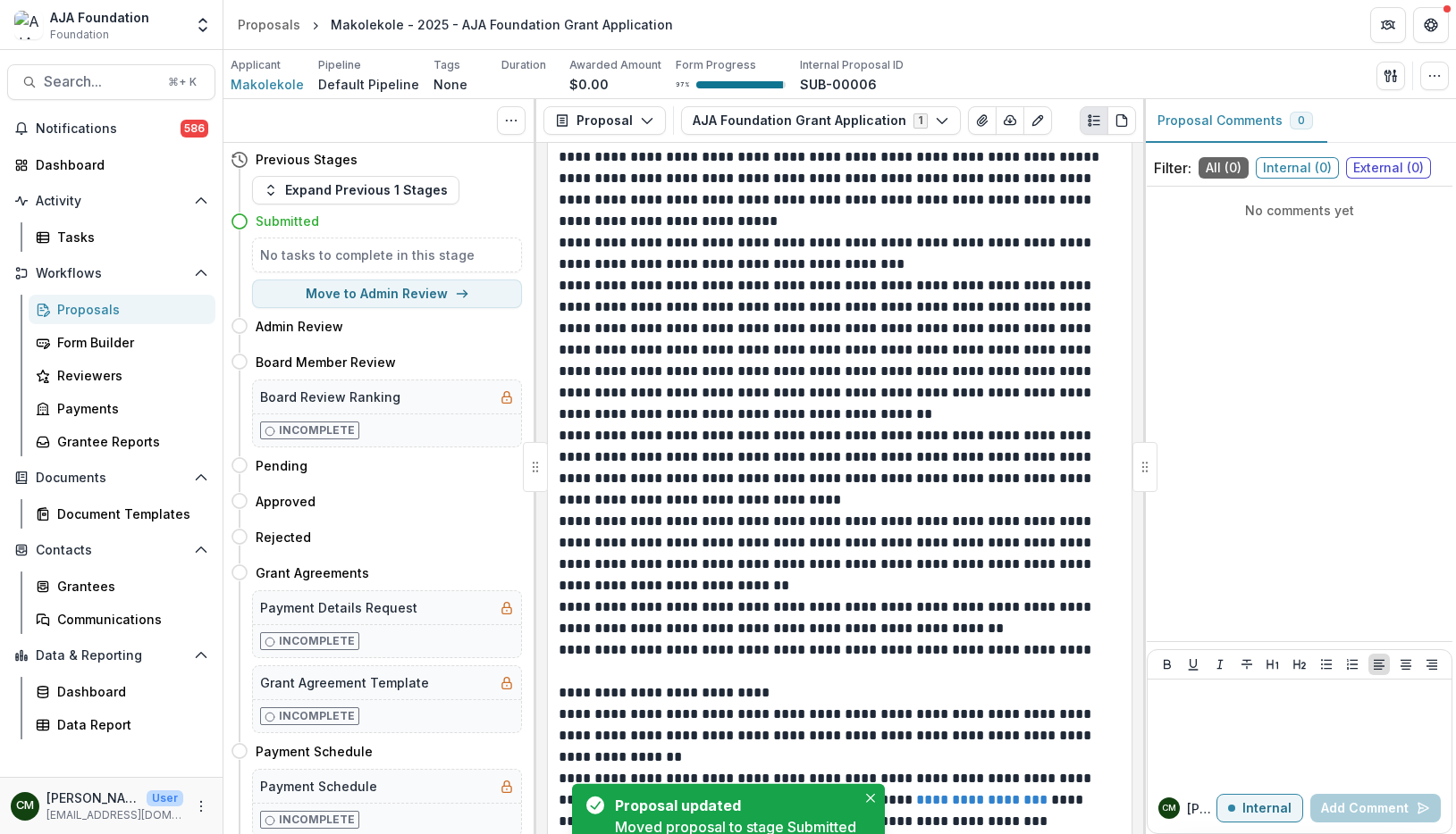
scroll to position [8899, 0]
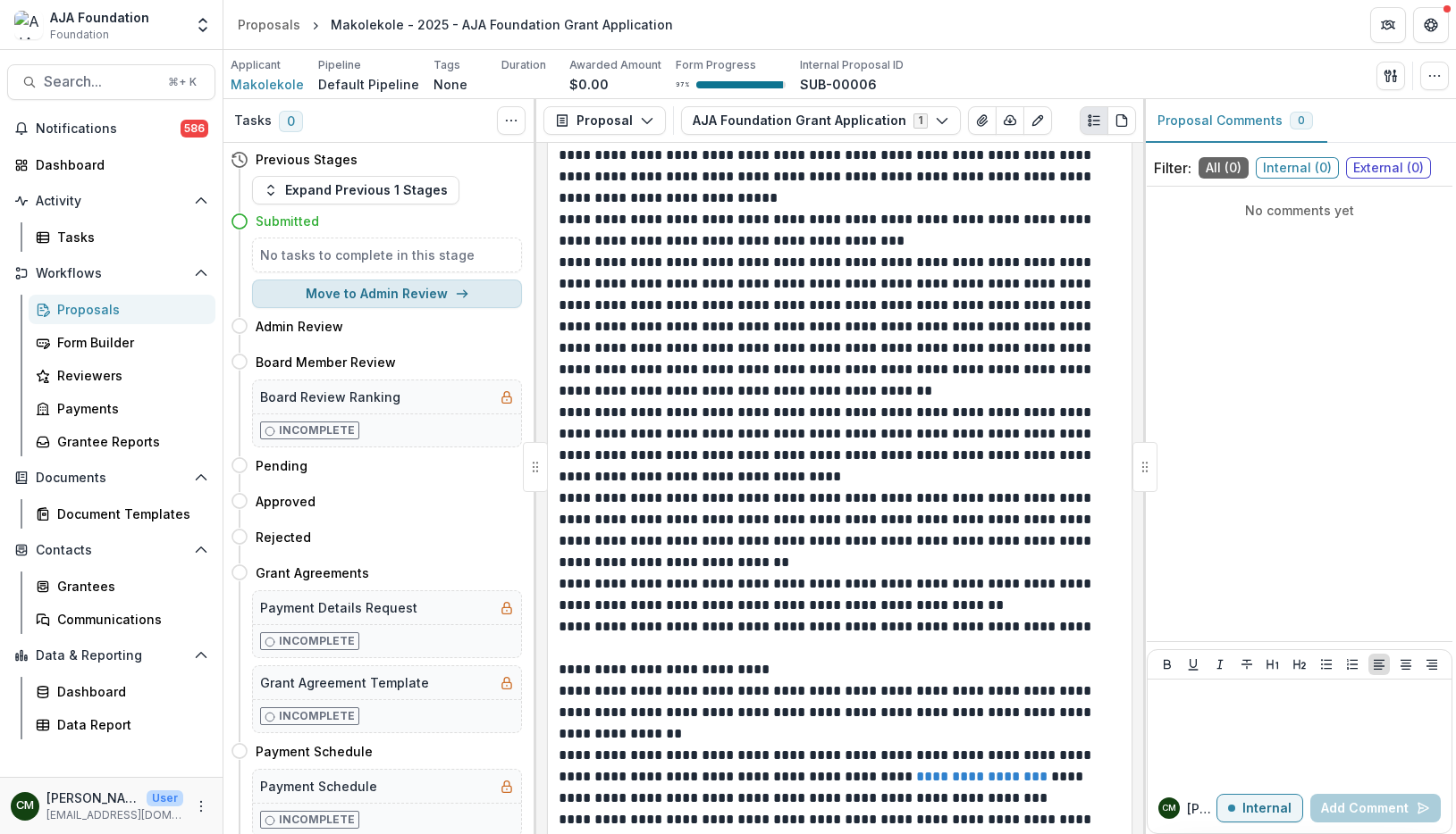
click at [311, 291] on button "Move to Admin Review" at bounding box center [386, 293] width 270 height 29
select select "**********"
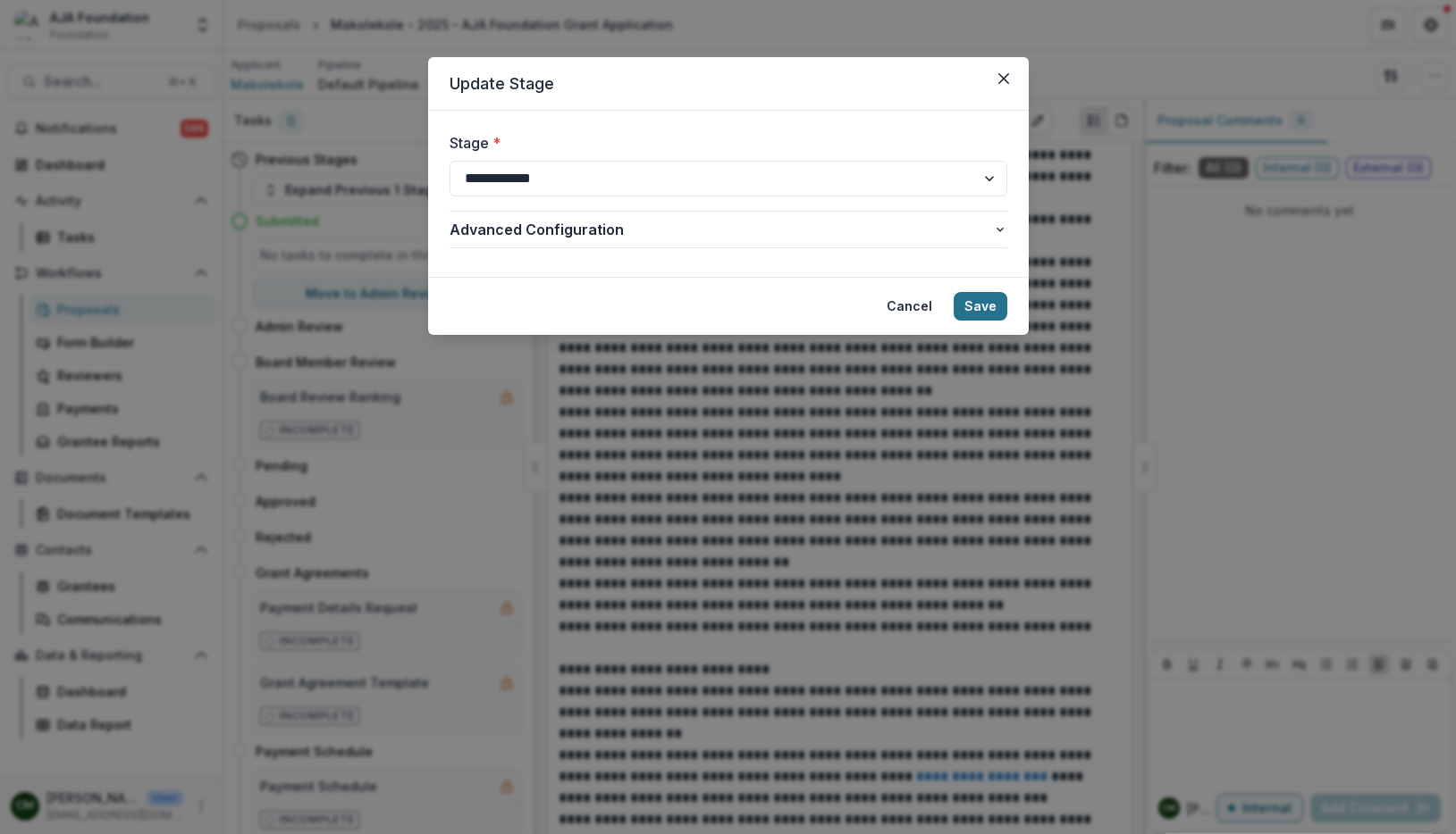
click at [978, 301] on button "Save" at bounding box center [981, 306] width 54 height 29
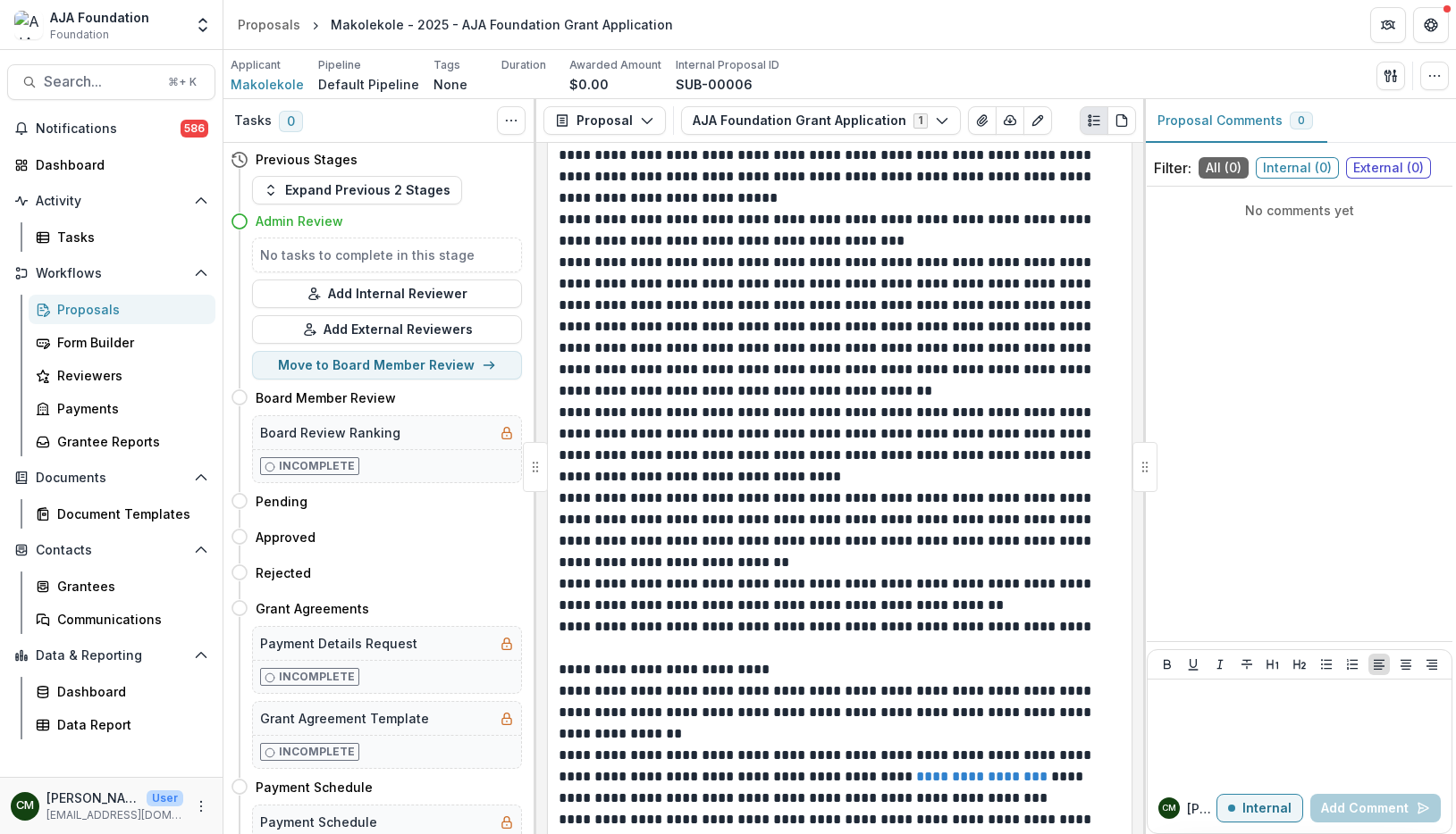
click at [84, 315] on div "Proposals" at bounding box center [129, 309] width 144 height 19
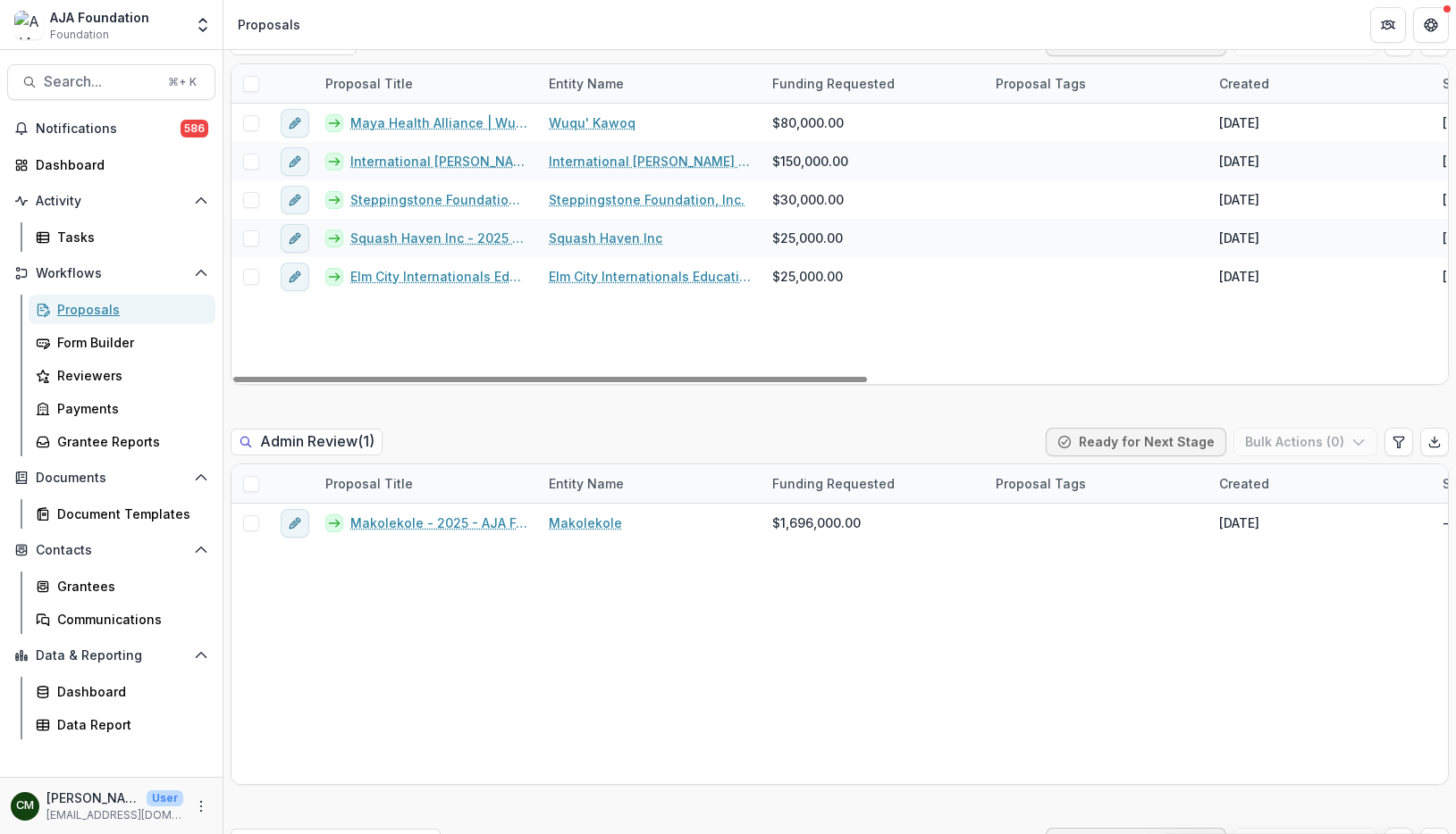
scroll to position [613, 0]
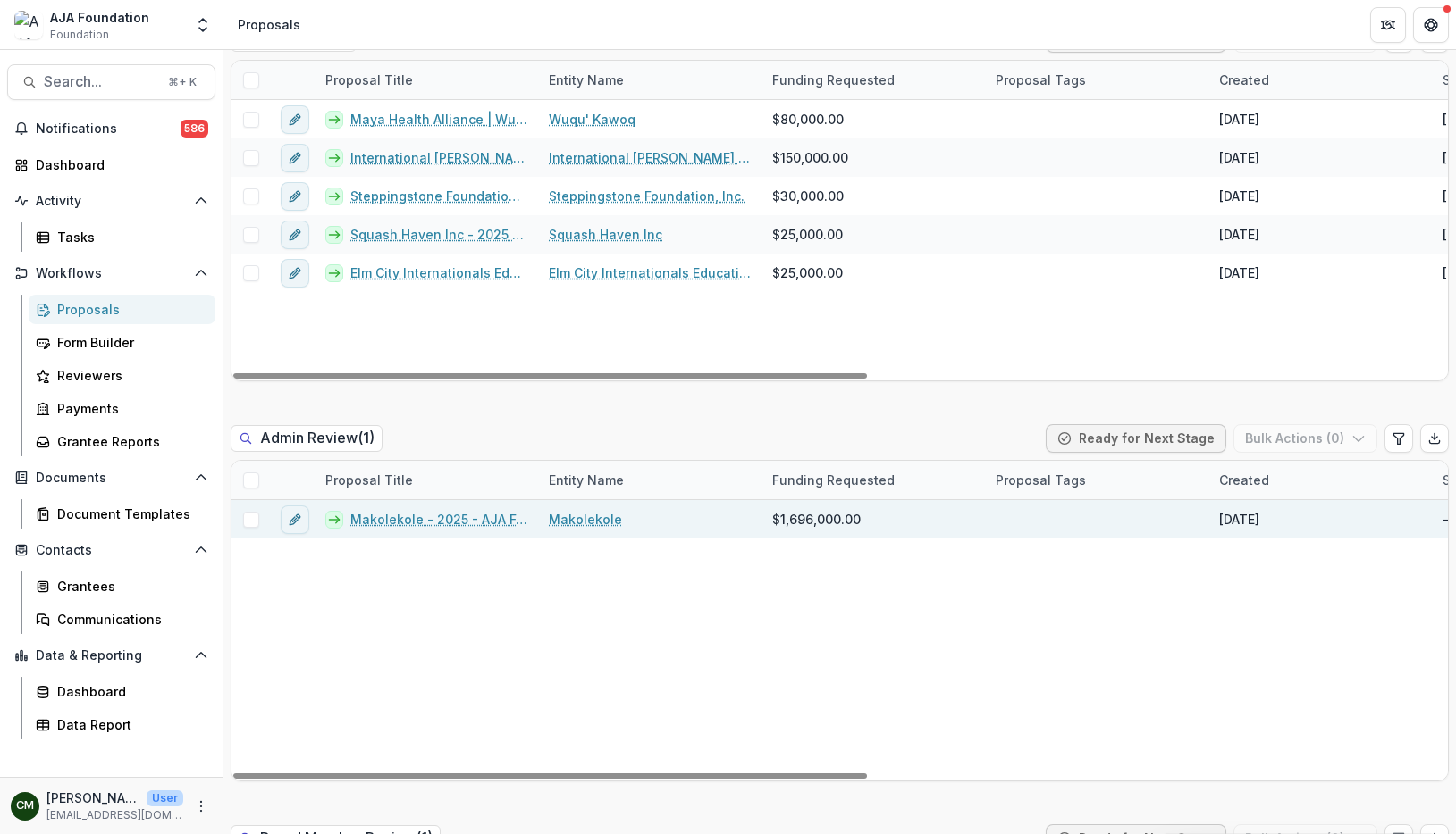
click at [374, 517] on link "Makolekole - 2025 - AJA Foundation Grant Application" at bounding box center [439, 519] width 177 height 19
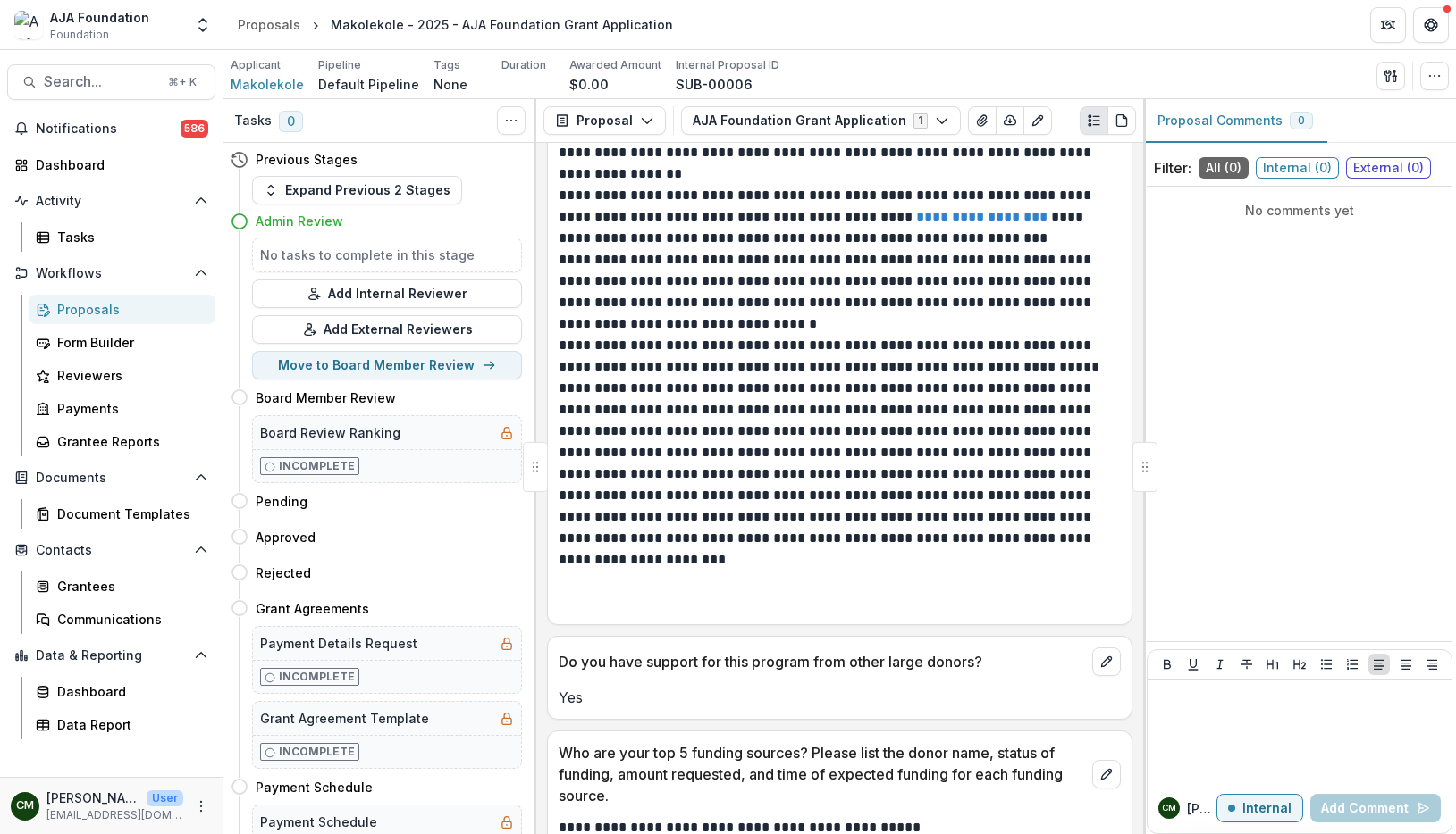
scroll to position [9436, 0]
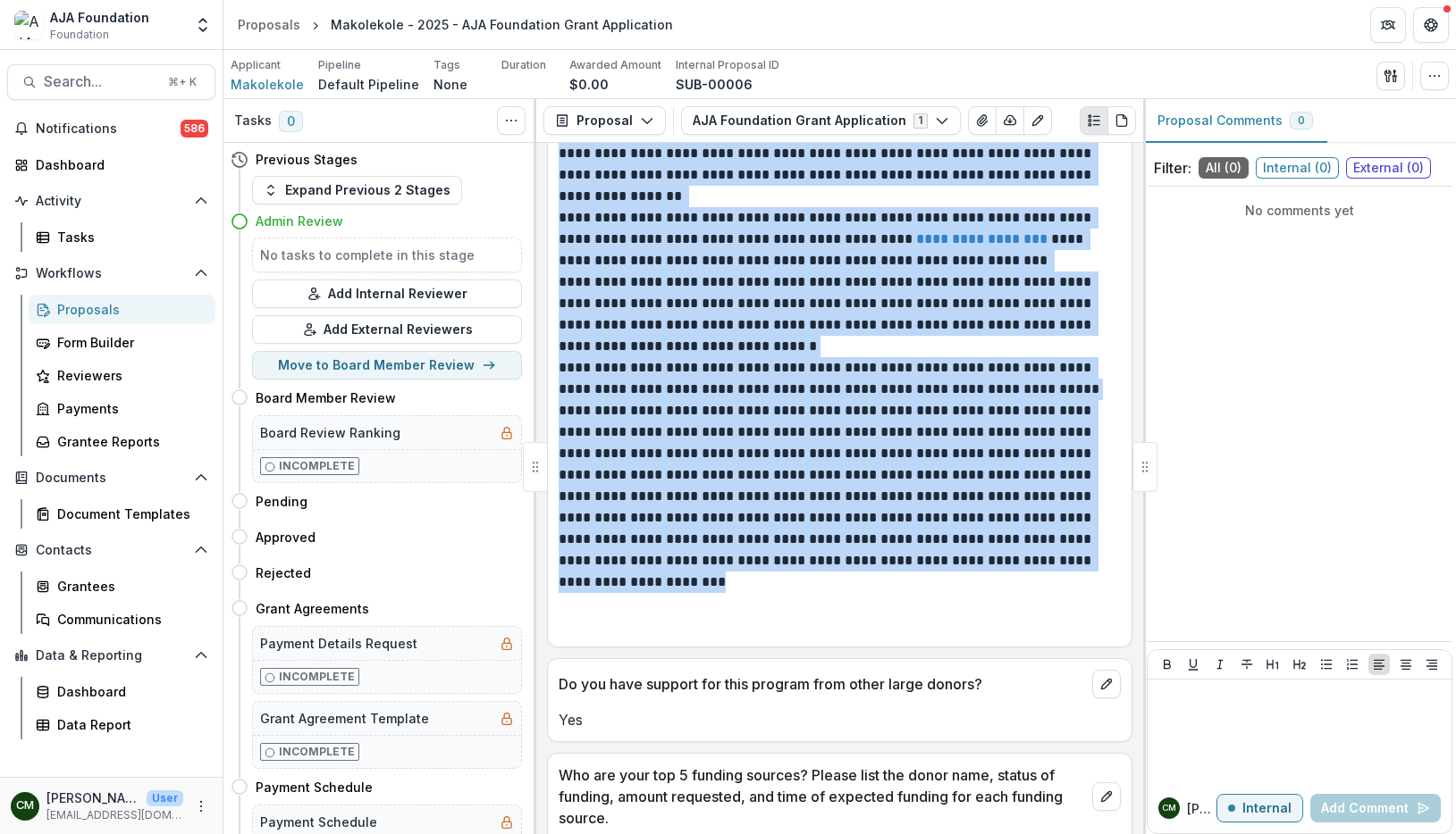
drag, startPoint x: 562, startPoint y: 209, endPoint x: 1022, endPoint y: 638, distance: 629.0
copy div "**********"
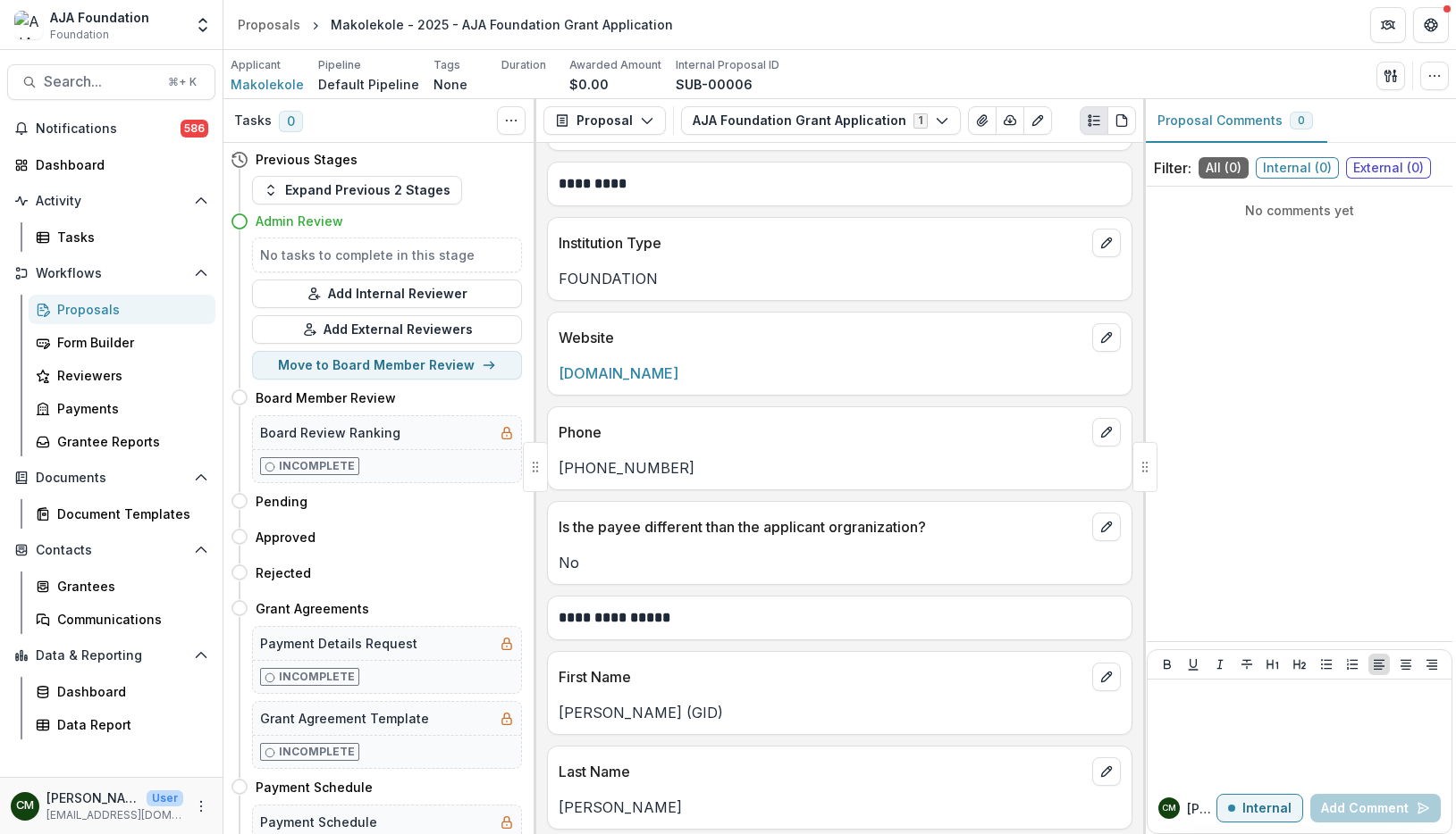
scroll to position [0, 0]
